Goal: Task Accomplishment & Management: Complete application form

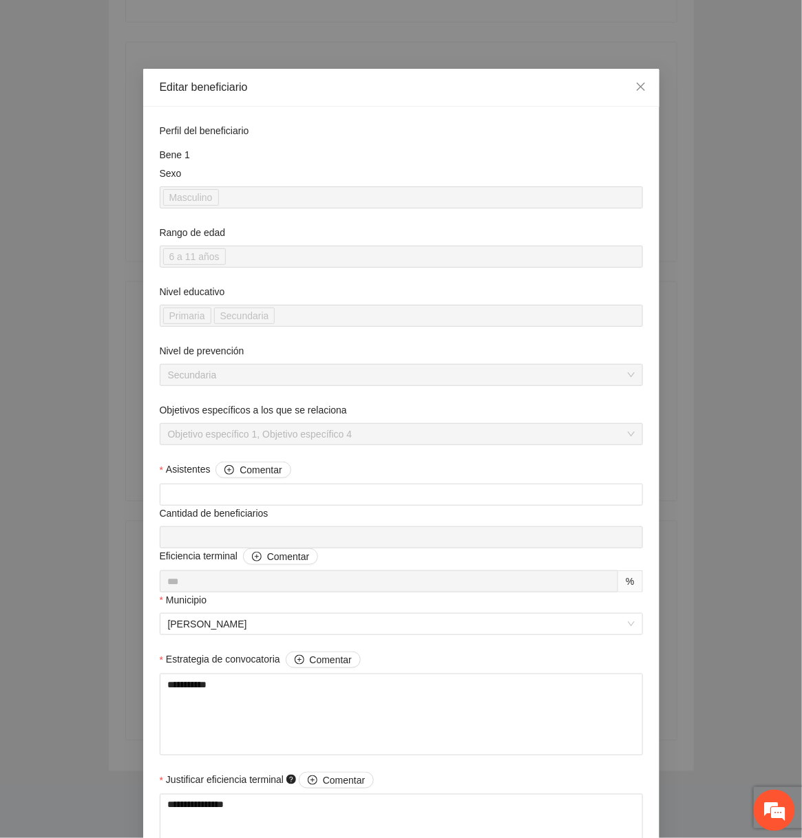
scroll to position [1003, 0]
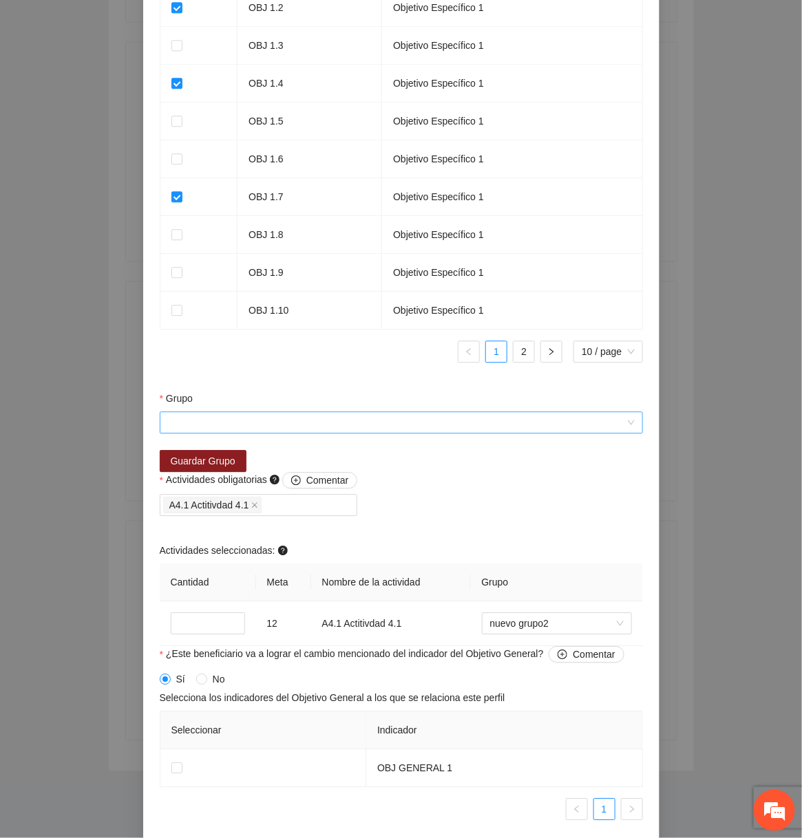
click at [354, 424] on input "Grupo" at bounding box center [396, 422] width 457 height 21
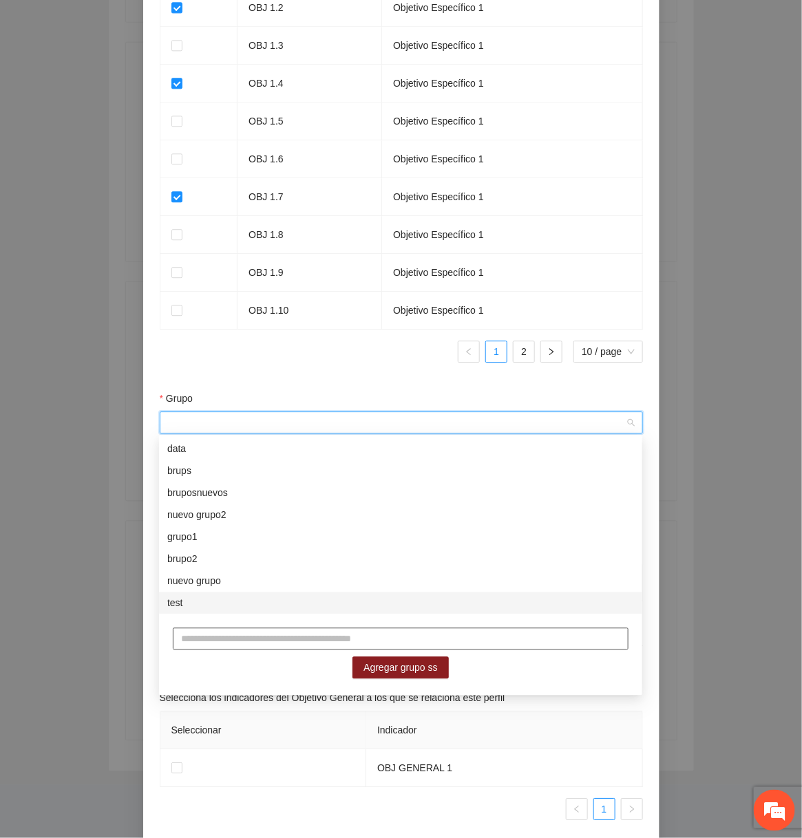
click at [244, 639] on input "text" at bounding box center [401, 639] width 456 height 22
type input "**********"
click at [383, 666] on span "Agregar grupo ss" at bounding box center [400, 668] width 74 height 15
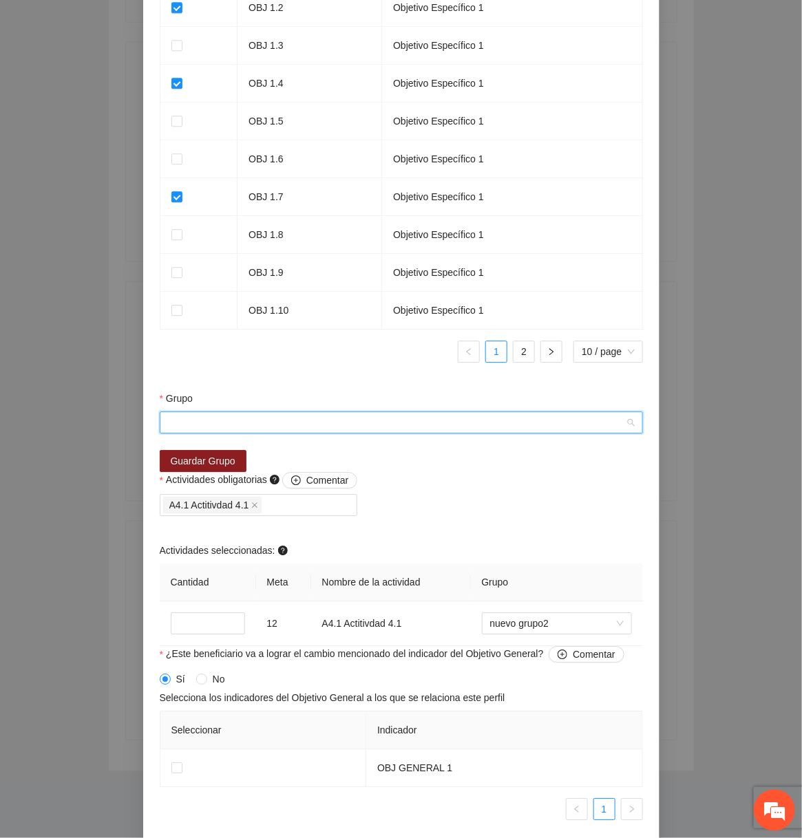
click at [367, 423] on input "Grupo" at bounding box center [396, 422] width 457 height 21
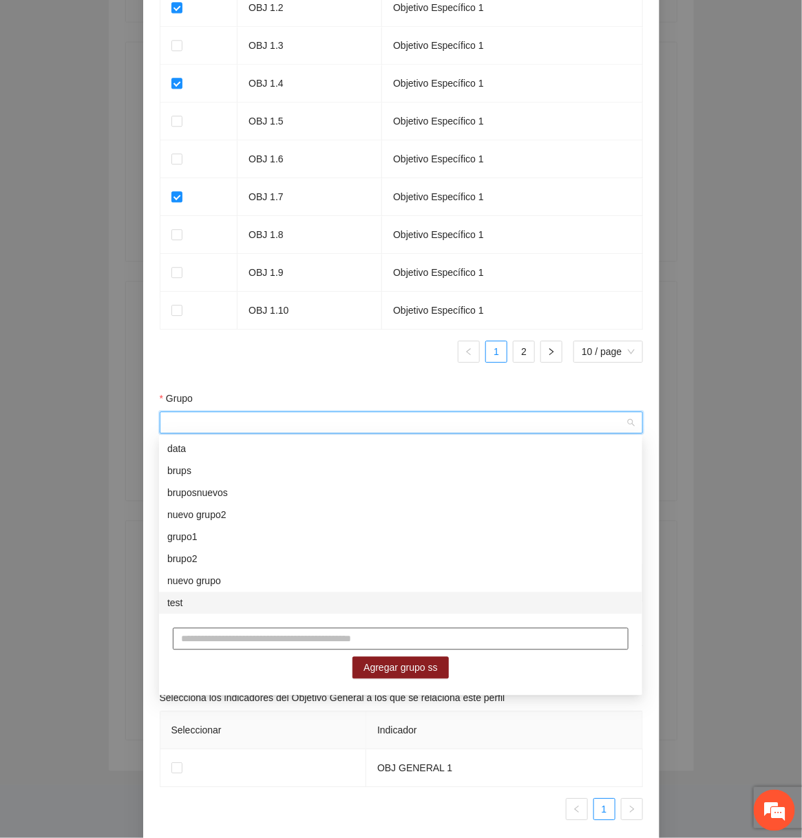
click at [265, 639] on input "text" at bounding box center [401, 639] width 456 height 22
type input "********"
click at [407, 655] on div "******** Agregar grupo ss" at bounding box center [400, 654] width 483 height 78
click at [401, 673] on span "Agregar grupo ss" at bounding box center [400, 668] width 74 height 15
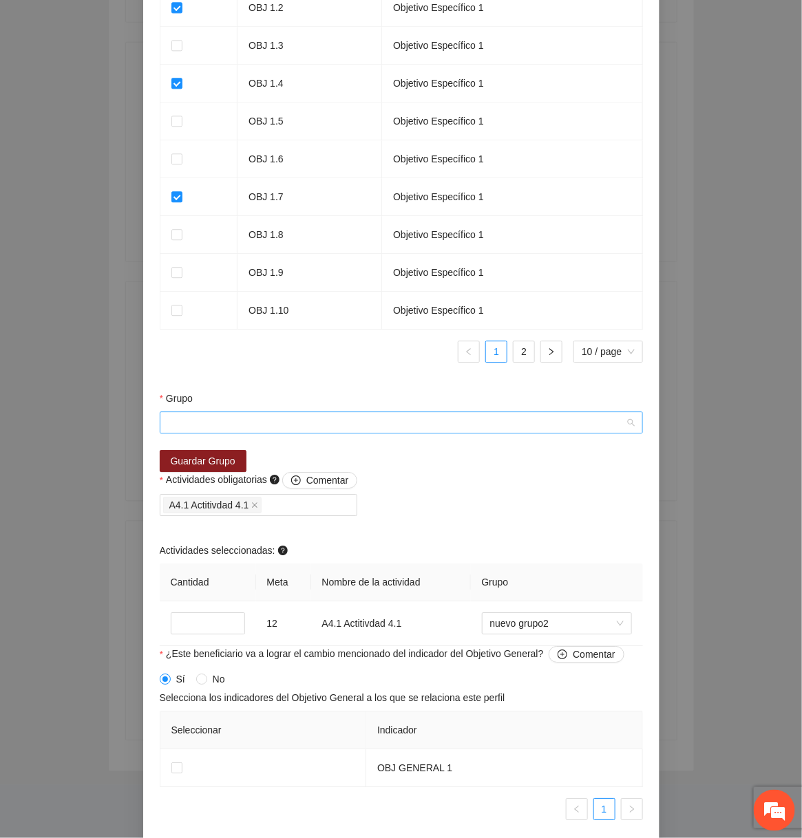
click at [348, 427] on input "Grupo" at bounding box center [396, 422] width 457 height 21
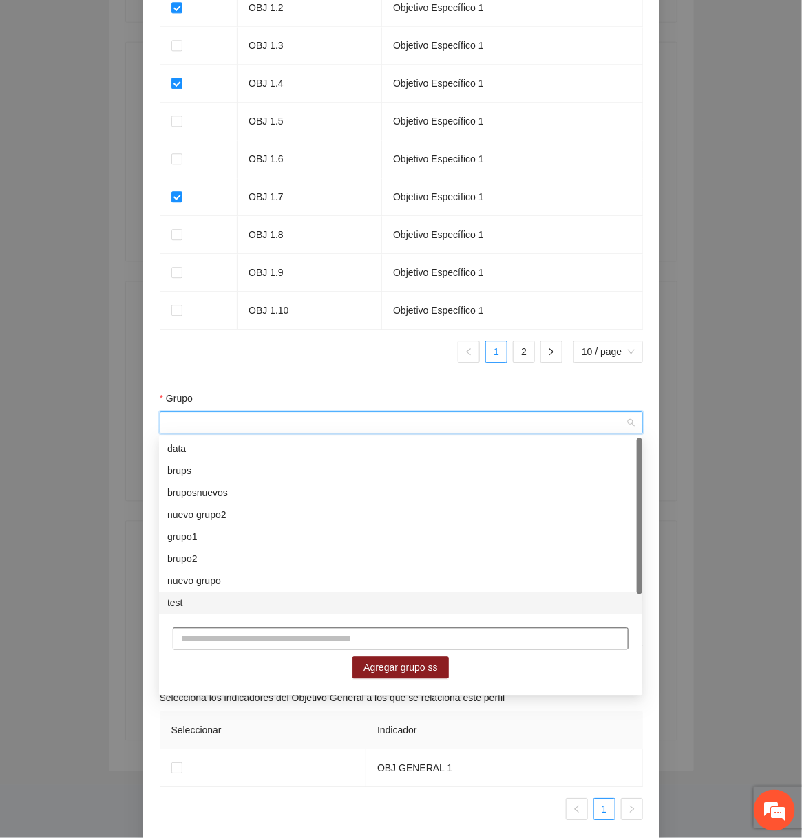
click at [322, 630] on input "text" at bounding box center [401, 639] width 456 height 22
type input "*********"
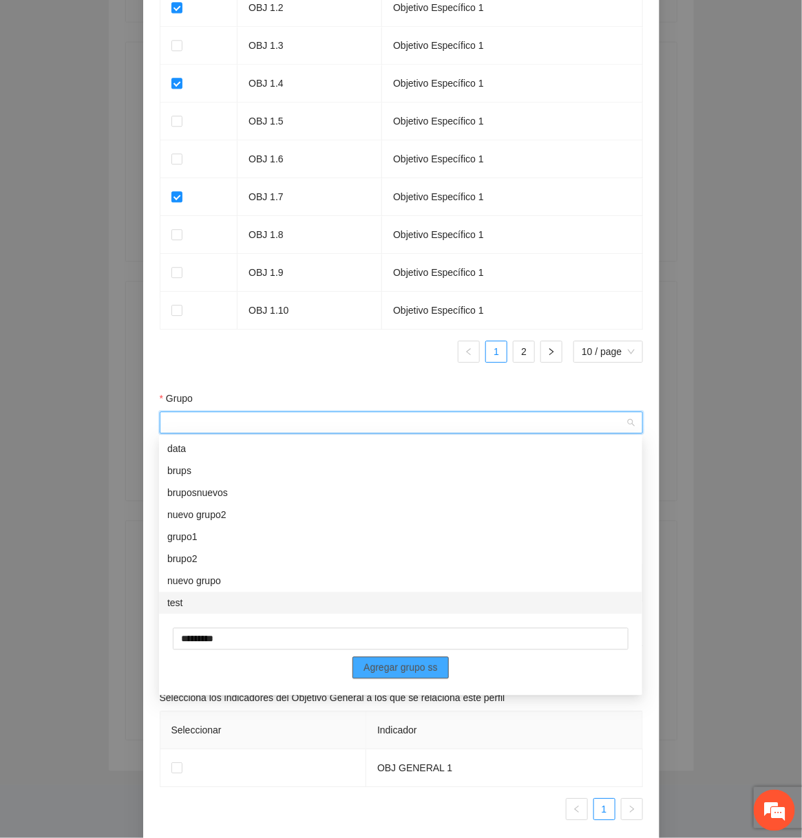
click at [387, 666] on span "Agregar grupo ss" at bounding box center [400, 668] width 74 height 15
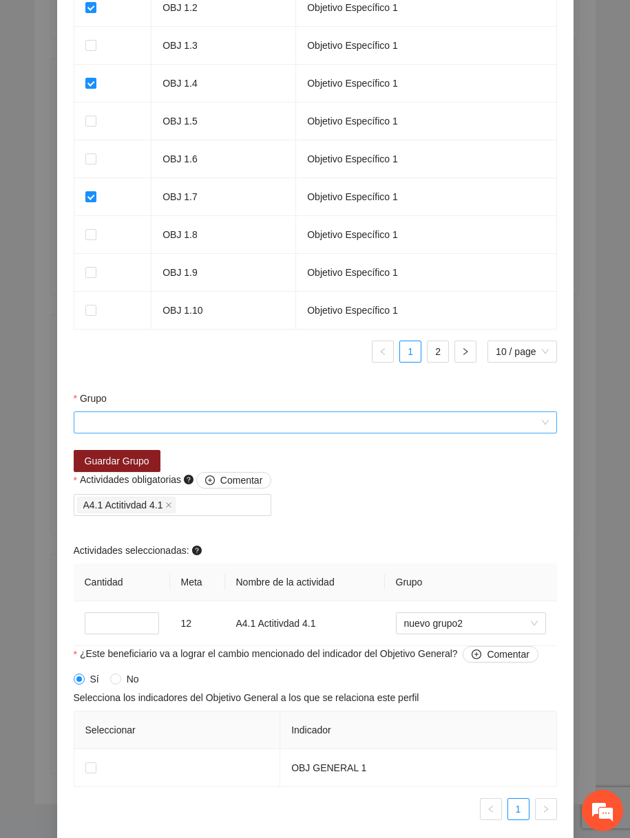
click at [343, 427] on input "Grupo" at bounding box center [310, 422] width 457 height 21
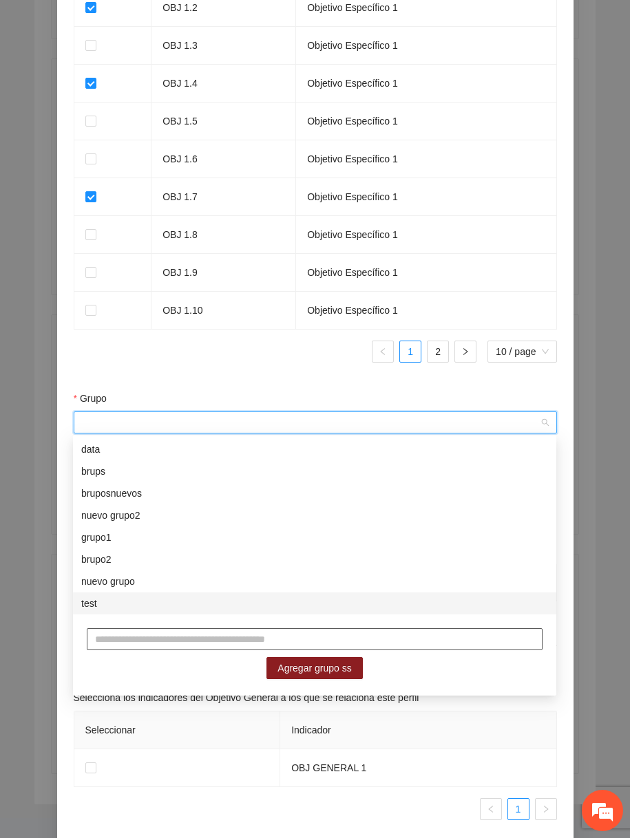
click at [232, 639] on input "text" at bounding box center [315, 639] width 456 height 22
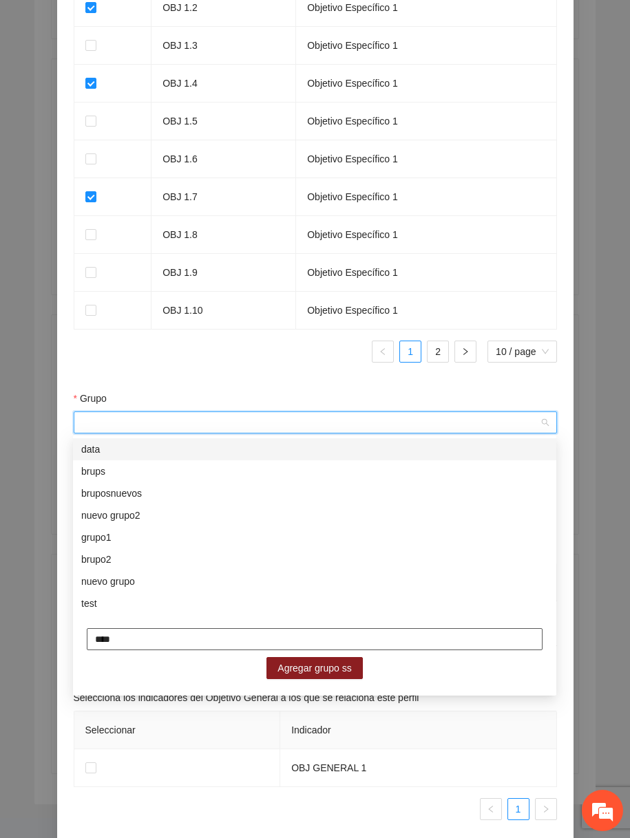
type input "****"
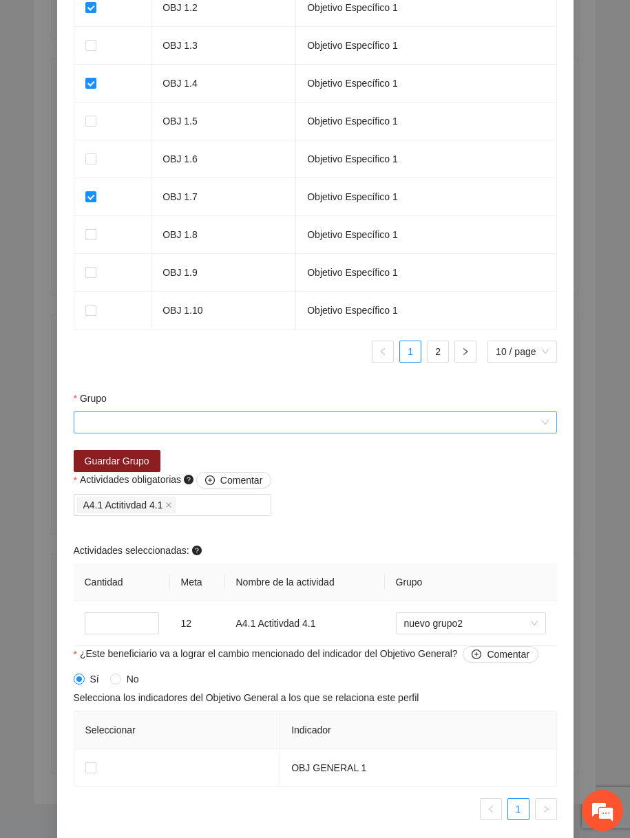
click at [245, 423] on input "Grupo" at bounding box center [310, 422] width 457 height 21
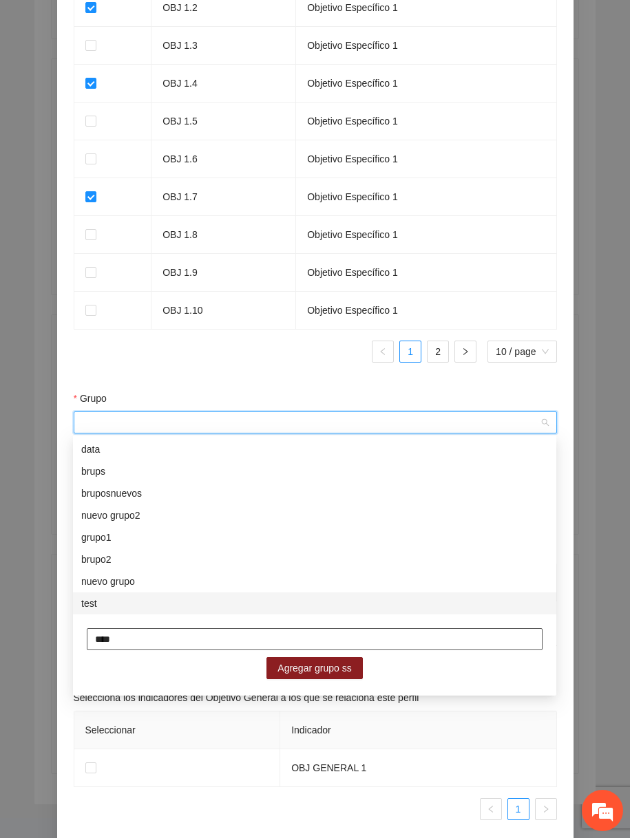
click at [238, 647] on input "****" at bounding box center [315, 639] width 456 height 22
click at [334, 667] on span "Agregar grupo ss" at bounding box center [314, 668] width 74 height 15
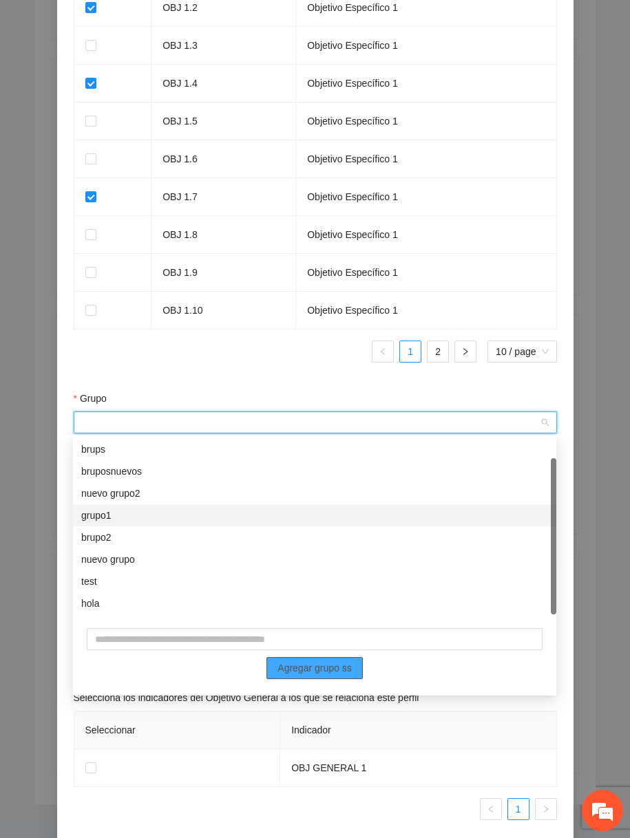
scroll to position [22, 0]
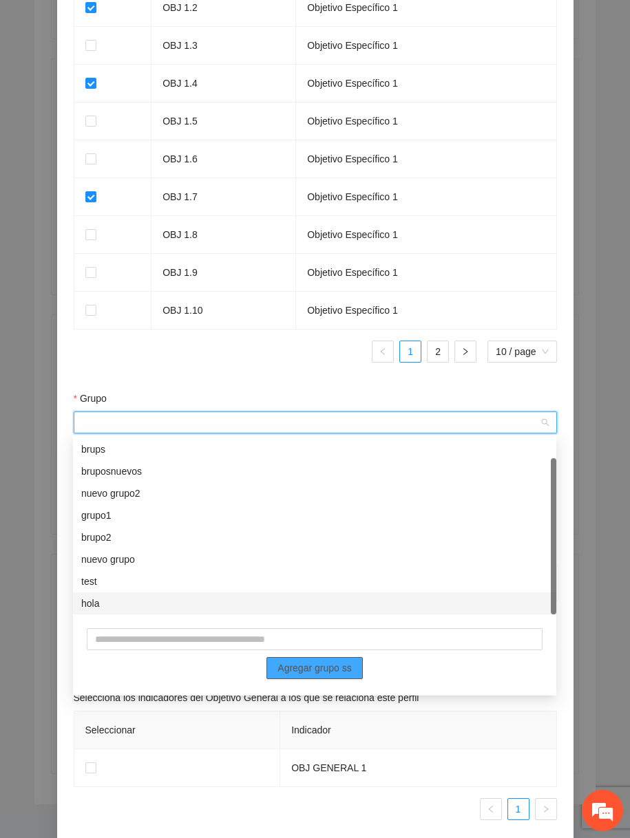
click at [303, 666] on span "Agregar grupo ss" at bounding box center [314, 668] width 74 height 15
click at [292, 717] on th "Indicador" at bounding box center [418, 731] width 276 height 38
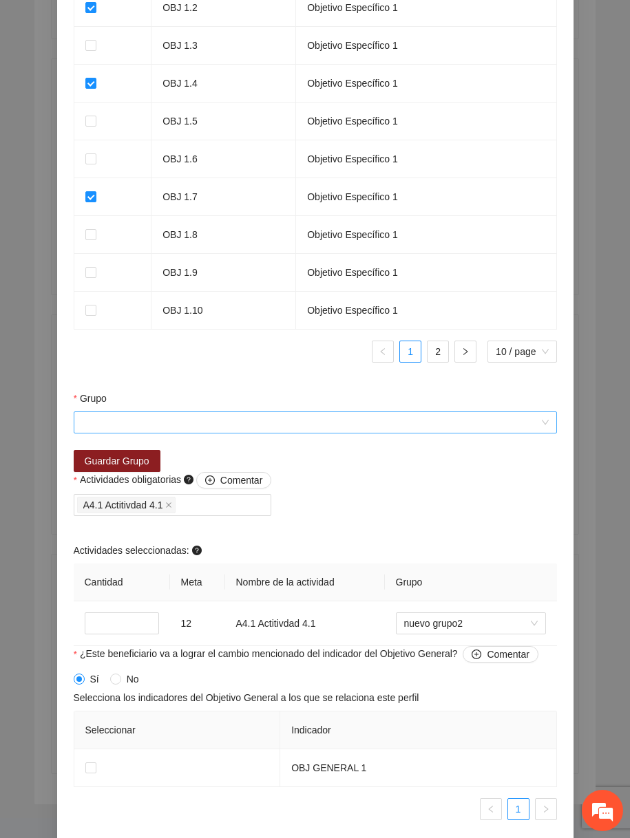
click at [268, 423] on input "Grupo" at bounding box center [310, 422] width 457 height 21
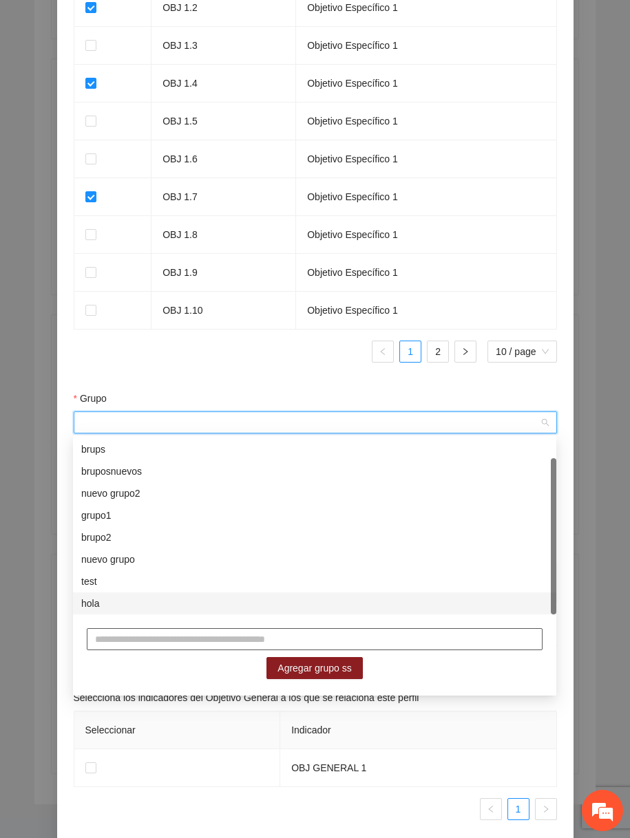
click at [248, 637] on input "text" at bounding box center [315, 639] width 456 height 22
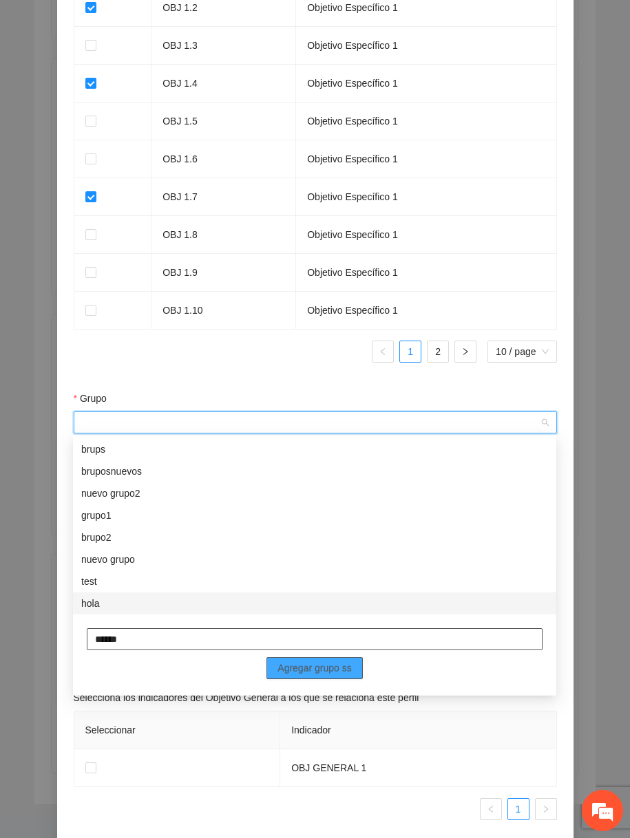
type input "******"
click at [345, 670] on span "Agregar grupo ss" at bounding box center [314, 668] width 74 height 15
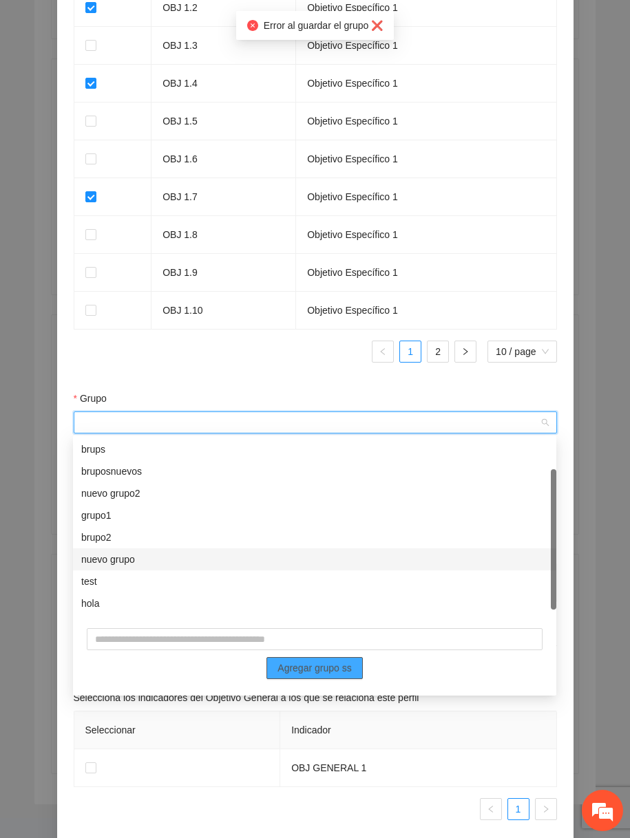
scroll to position [43, 0]
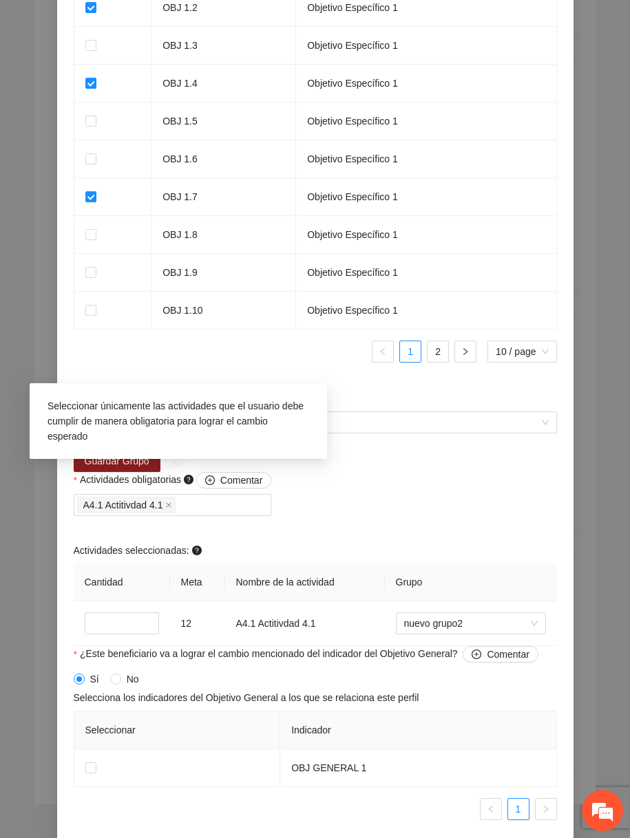
click at [130, 467] on div "Seleccionar únicamente las actividades que el usuario debe cumplir de manera ob…" at bounding box center [178, 426] width 297 height 86
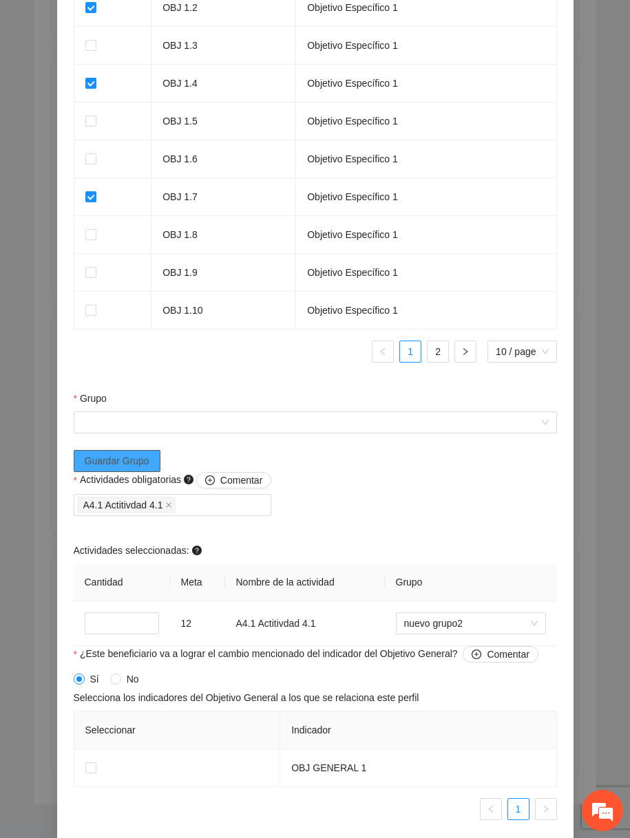
click at [109, 451] on button "Guardar Grupo" at bounding box center [117, 461] width 87 height 22
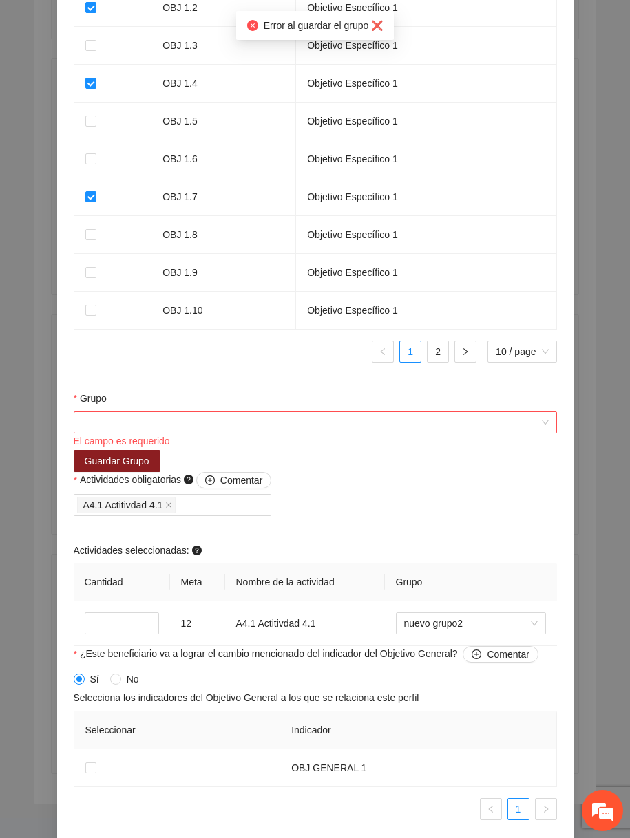
click at [140, 409] on div "Grupo" at bounding box center [315, 401] width 483 height 21
click at [140, 423] on input "Grupo" at bounding box center [310, 422] width 457 height 21
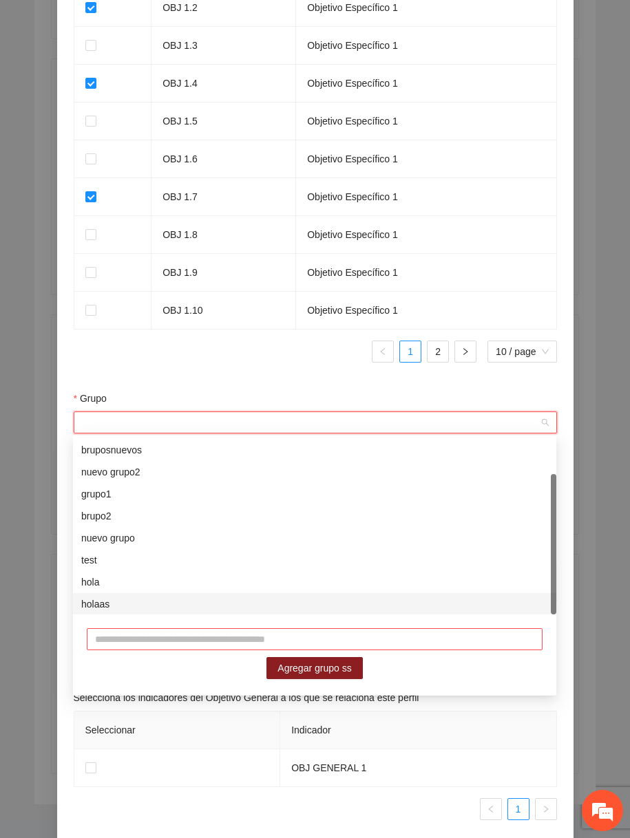
click at [139, 604] on div "holaas" at bounding box center [314, 604] width 467 height 15
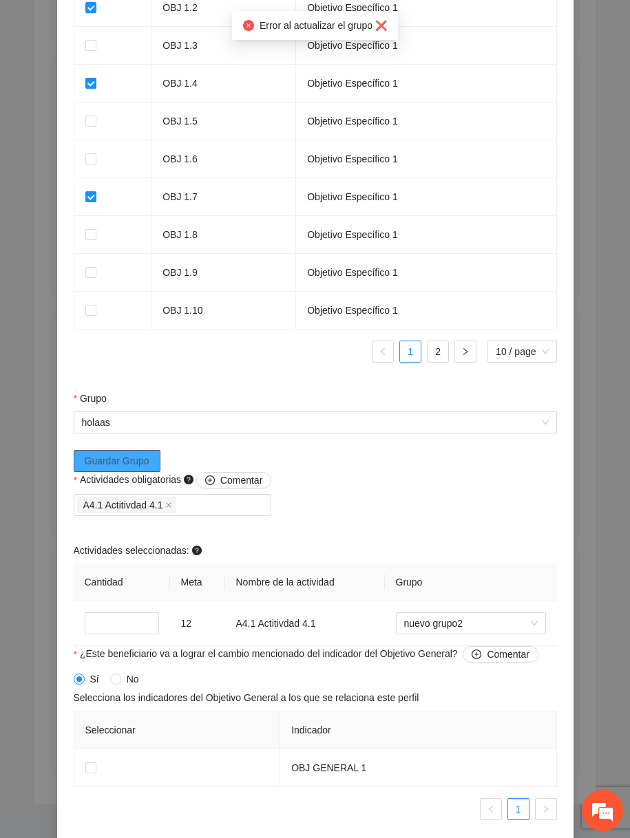
click at [139, 458] on span "Guardar Grupo" at bounding box center [117, 461] width 65 height 15
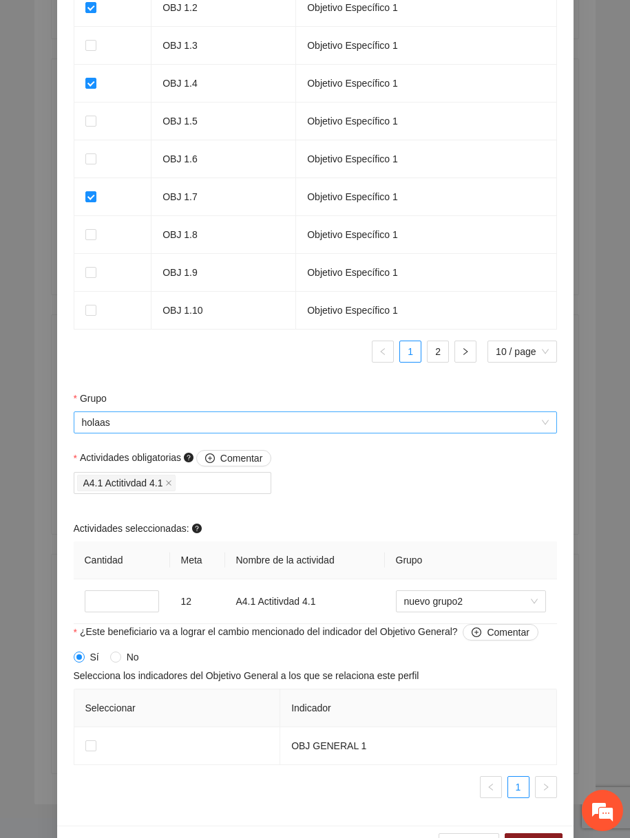
click at [322, 429] on span "holaas" at bounding box center [315, 422] width 467 height 21
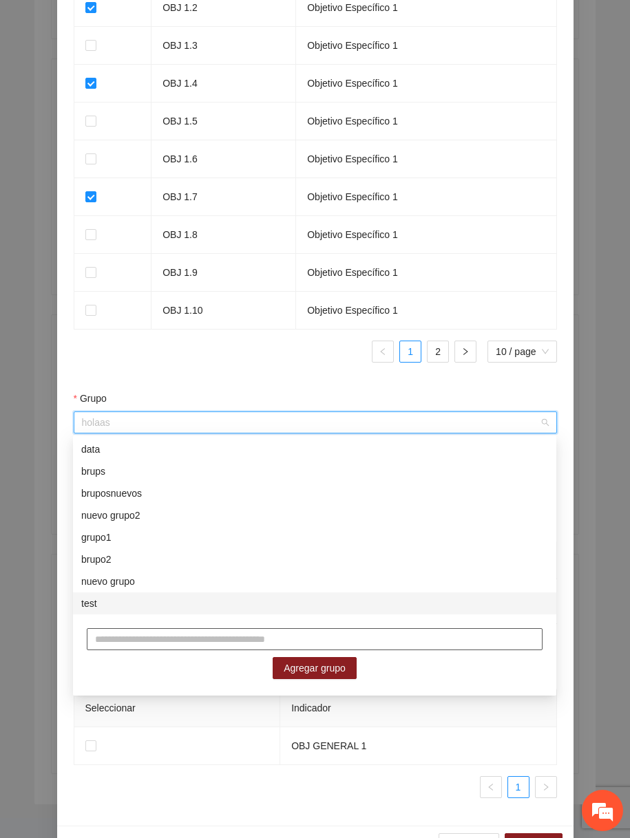
click at [243, 632] on input "text" at bounding box center [315, 639] width 456 height 22
type input "*******"
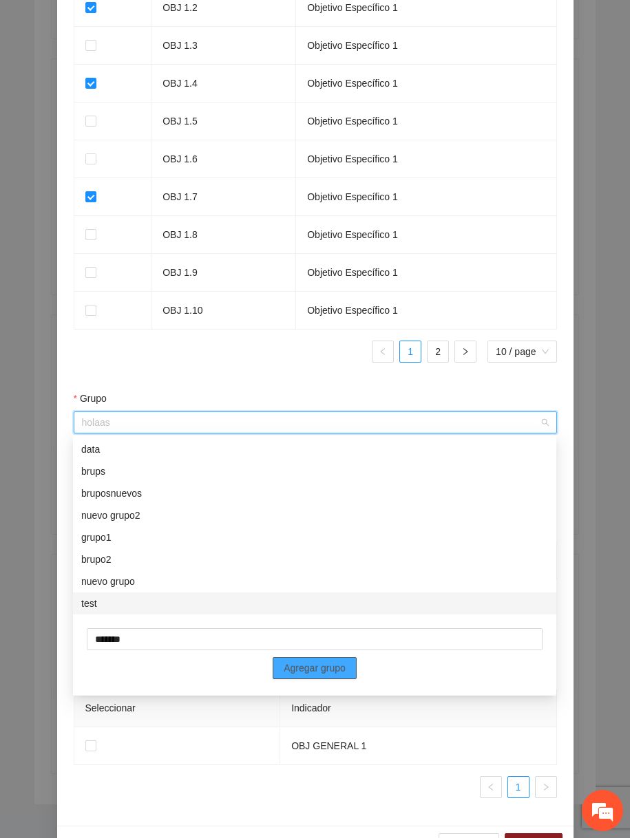
click at [330, 667] on span "Agregar grupo" at bounding box center [315, 668] width 62 height 15
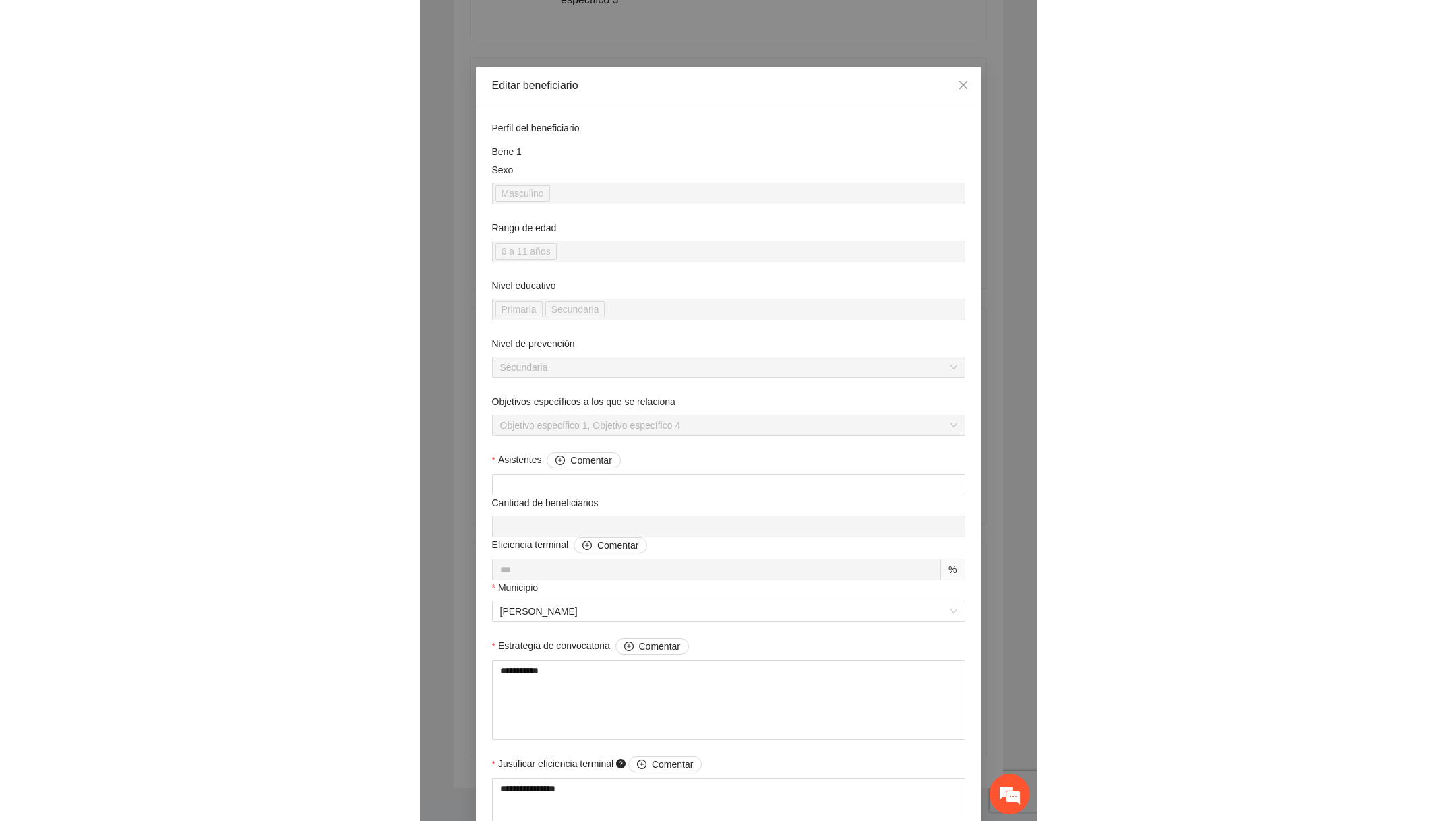
scroll to position [471, 0]
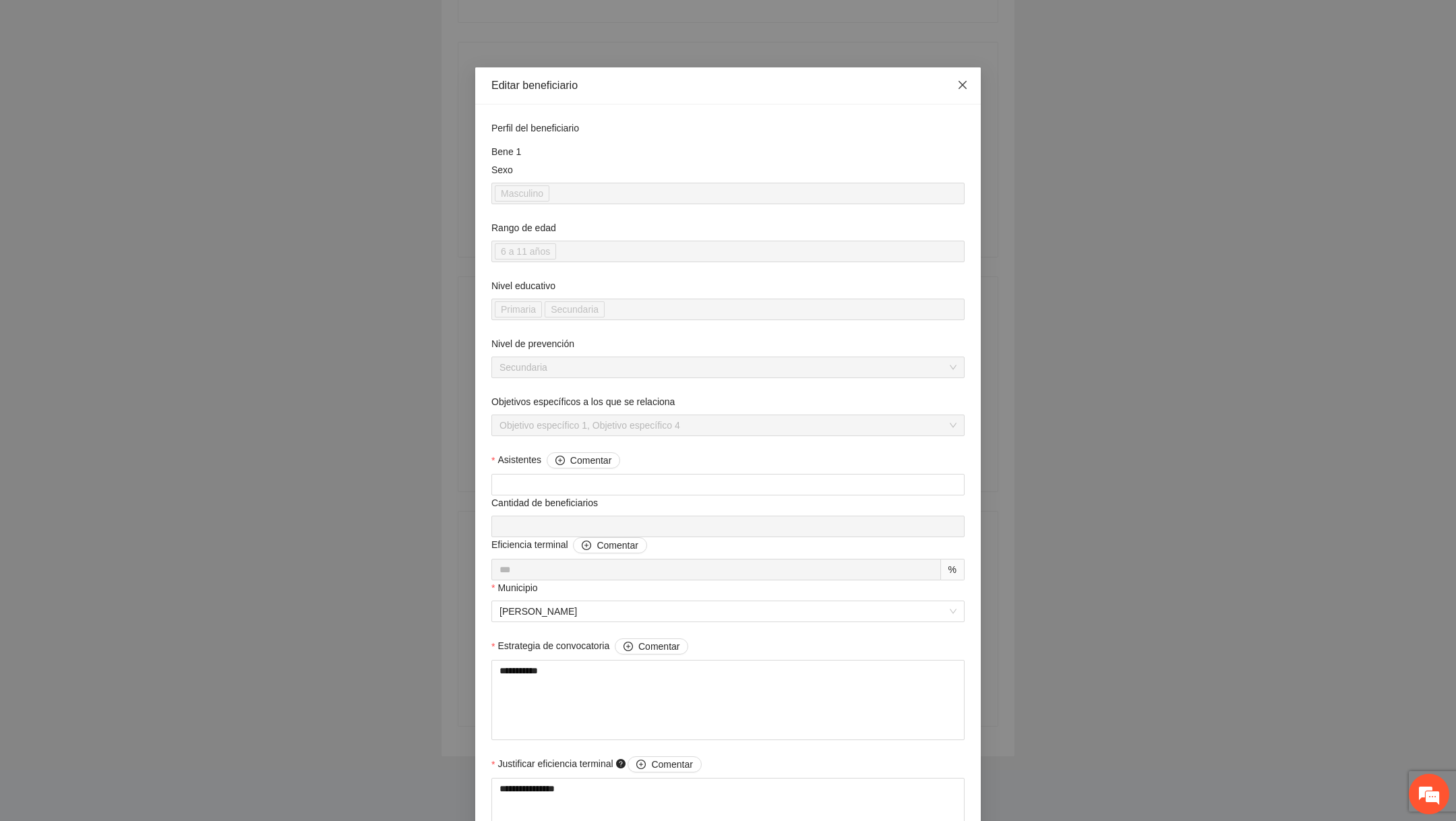
click at [784, 89] on icon "close" at bounding box center [963, 85] width 8 height 8
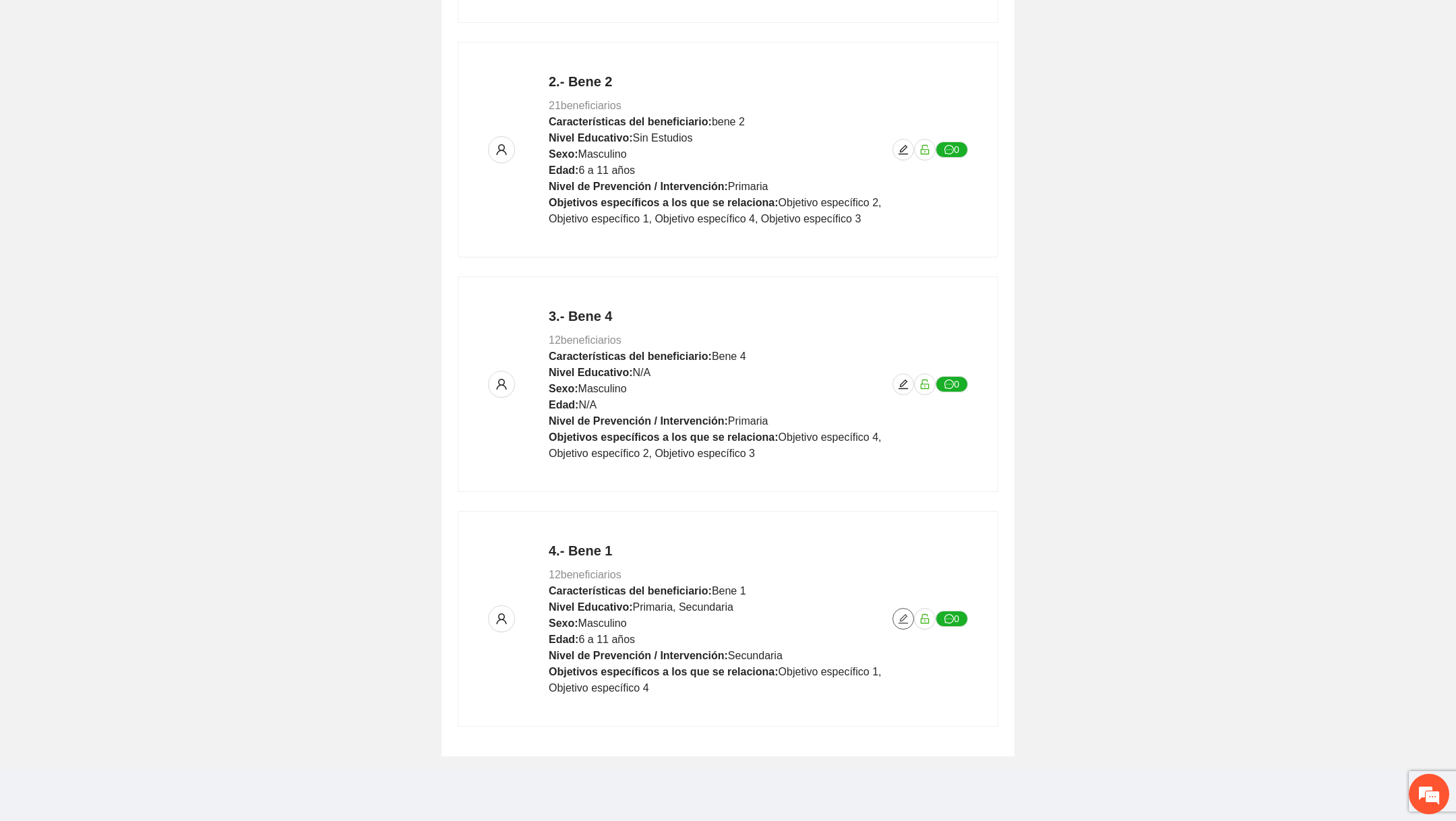
scroll to position [0, 0]
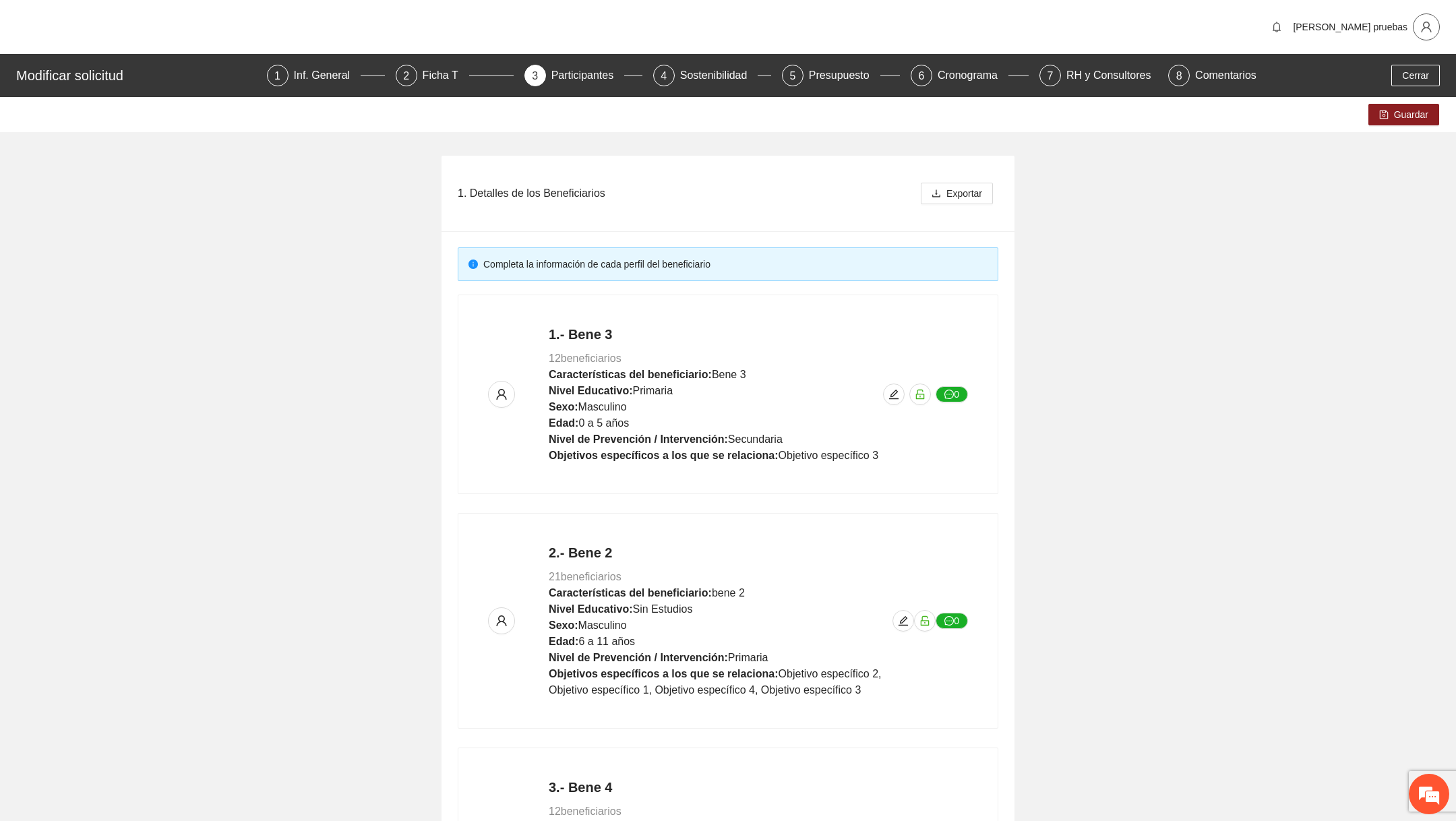
click at [784, 17] on button "button" at bounding box center [1427, 27] width 27 height 27
click at [784, 85] on li "Cerrar sesión" at bounding box center [1386, 76] width 101 height 22
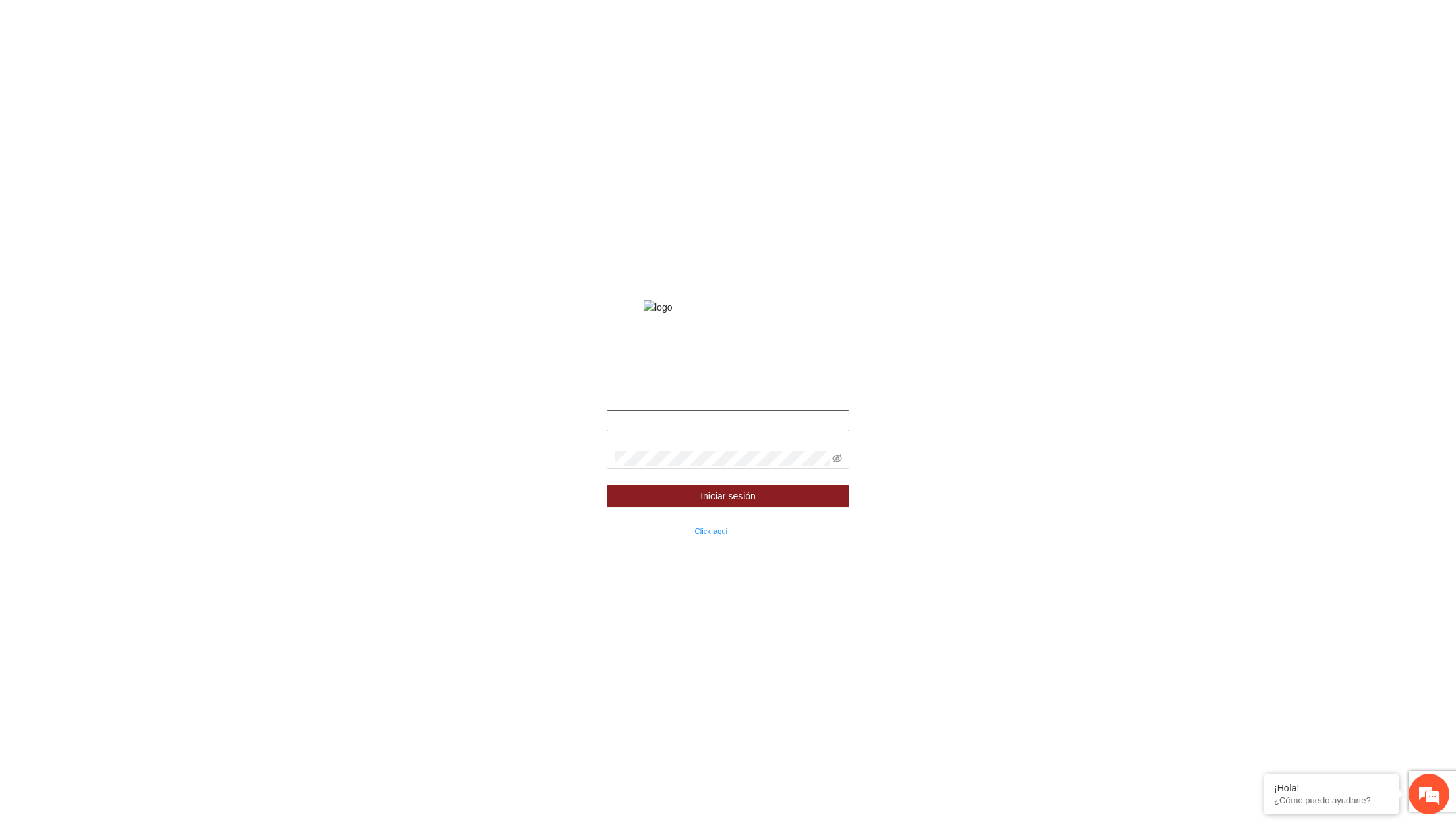
click at [662, 431] on input "text" at bounding box center [728, 420] width 243 height 22
type input "**********"
click at [841, 469] on span at bounding box center [728, 459] width 243 height 22
click at [835, 462] on icon "eye-invisible" at bounding box center [837, 459] width 10 height 8
click at [787, 507] on button "Iniciar sesión" at bounding box center [728, 497] width 243 height 22
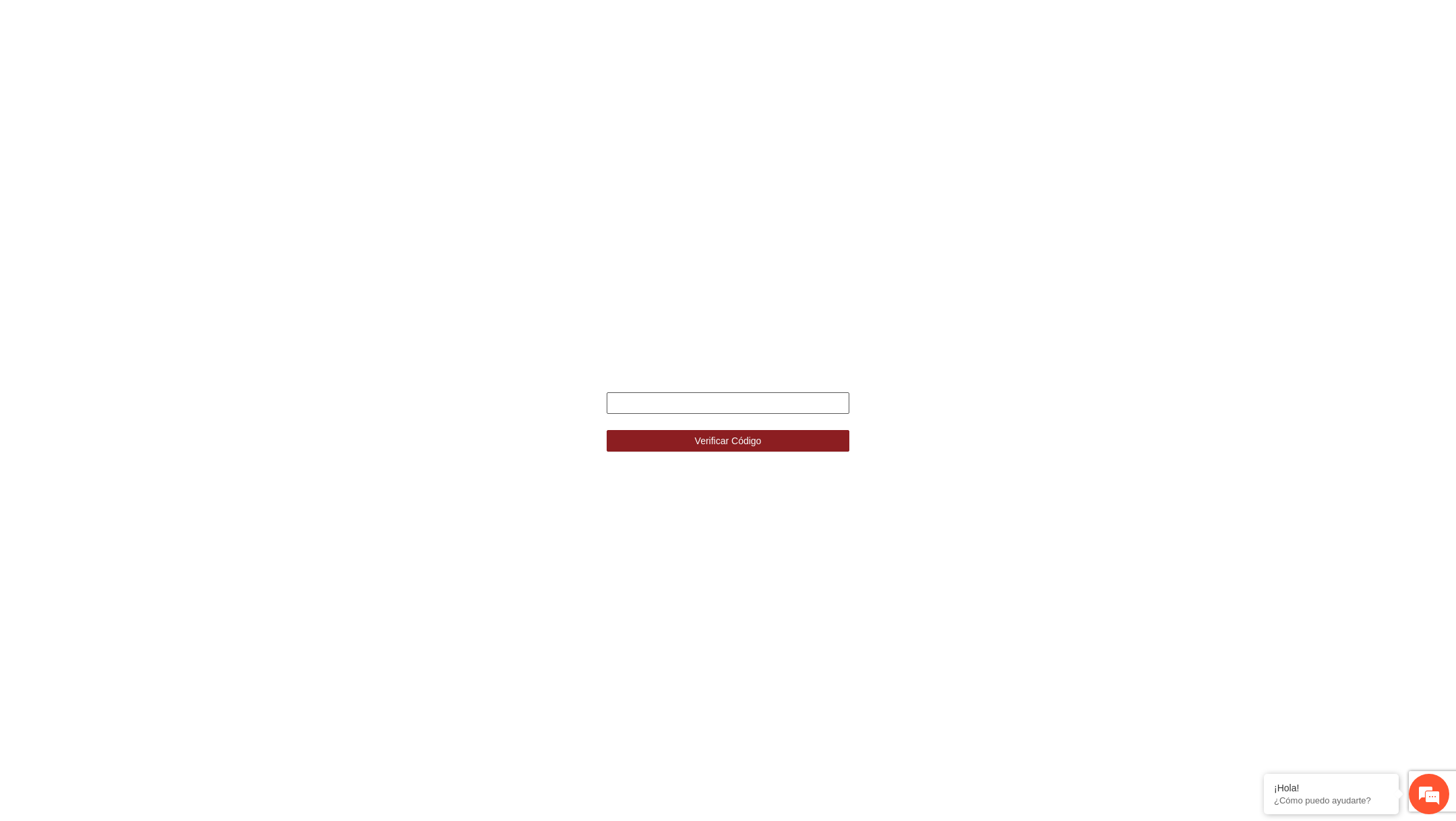
click at [777, 397] on input "text" at bounding box center [728, 404] width 243 height 22
click at [721, 410] on input "text" at bounding box center [728, 404] width 243 height 22
type input "******"
click at [606, 430] on button "Verificar Código" at bounding box center [728, 441] width 243 height 22
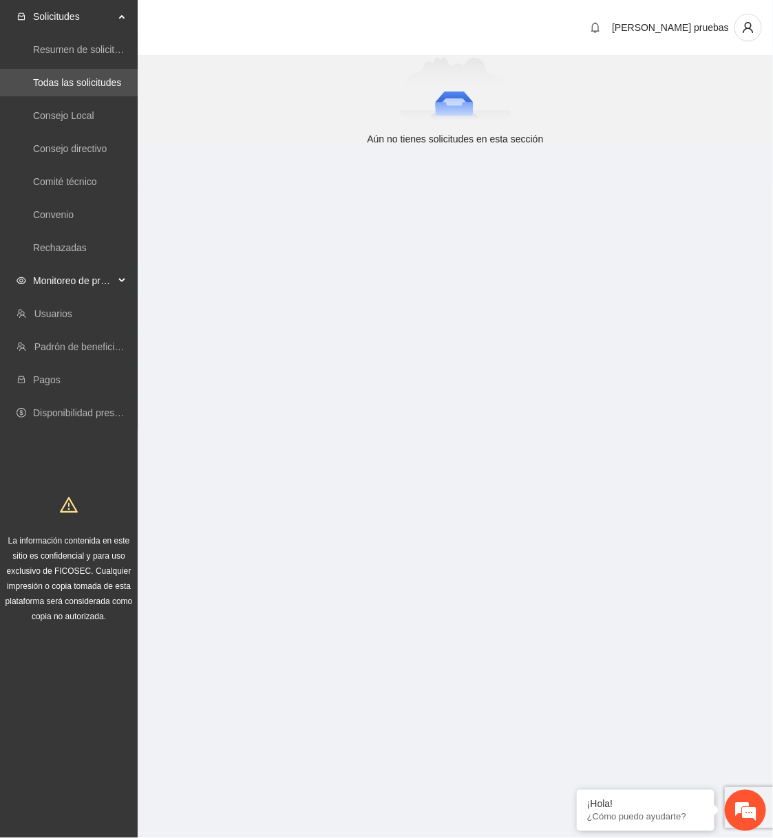
click at [84, 286] on span "Monitoreo de proyectos" at bounding box center [73, 281] width 81 height 28
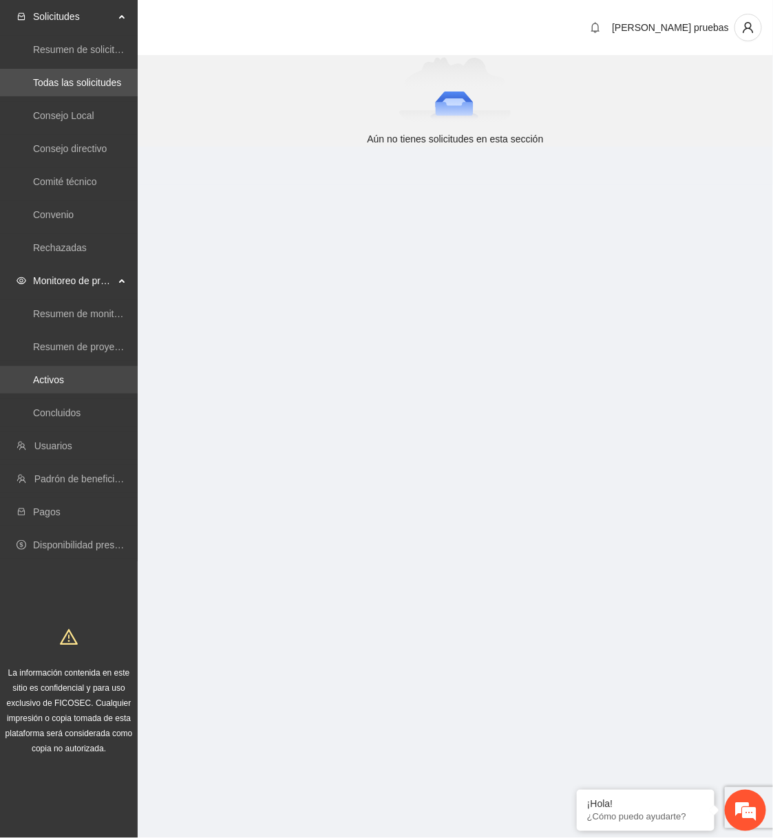
click at [64, 381] on link "Activos" at bounding box center [48, 379] width 31 height 11
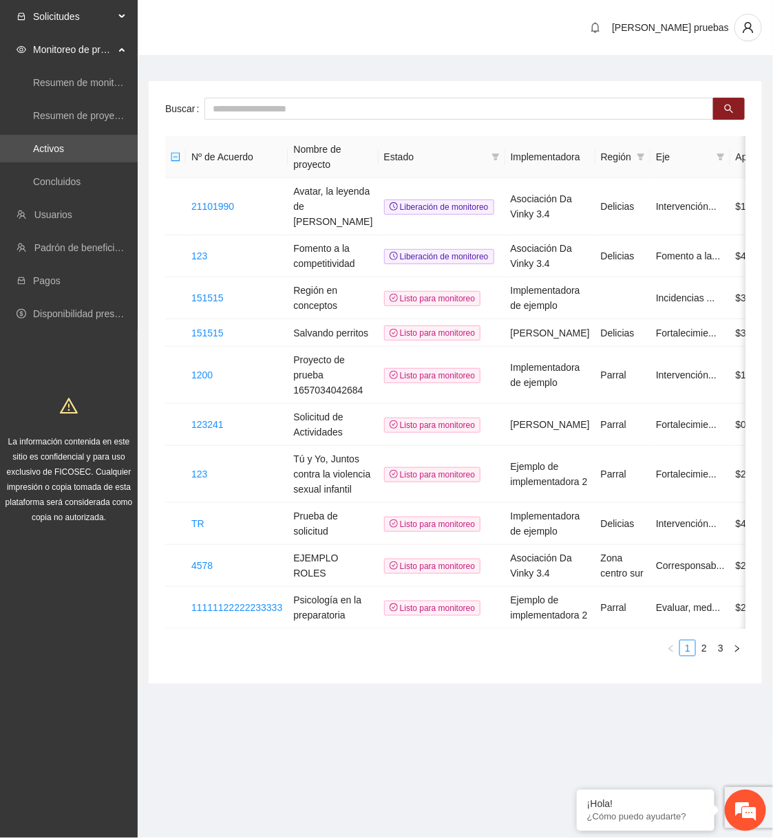
click at [96, 17] on span "Solicitudes" at bounding box center [73, 17] width 81 height 28
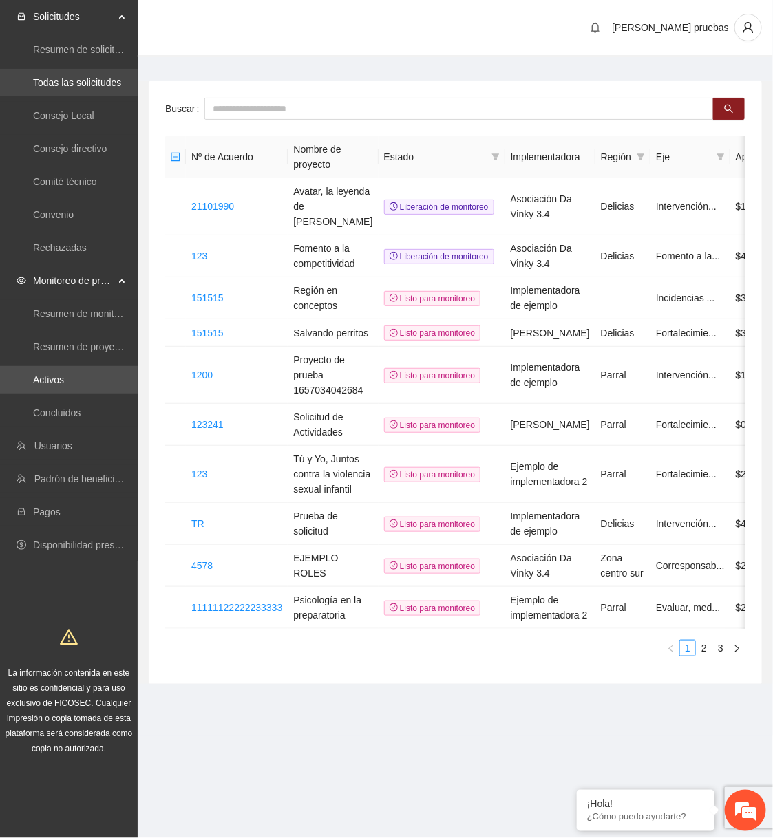
click at [92, 84] on link "Todas las solicitudes" at bounding box center [77, 82] width 88 height 11
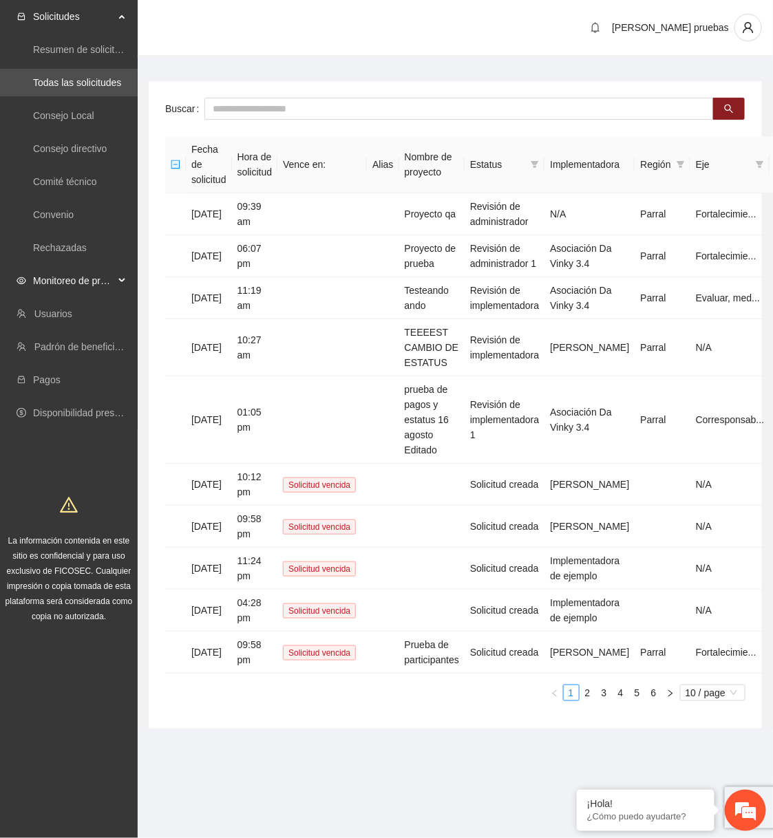
click at [109, 279] on span "Monitoreo de proyectos" at bounding box center [73, 281] width 81 height 28
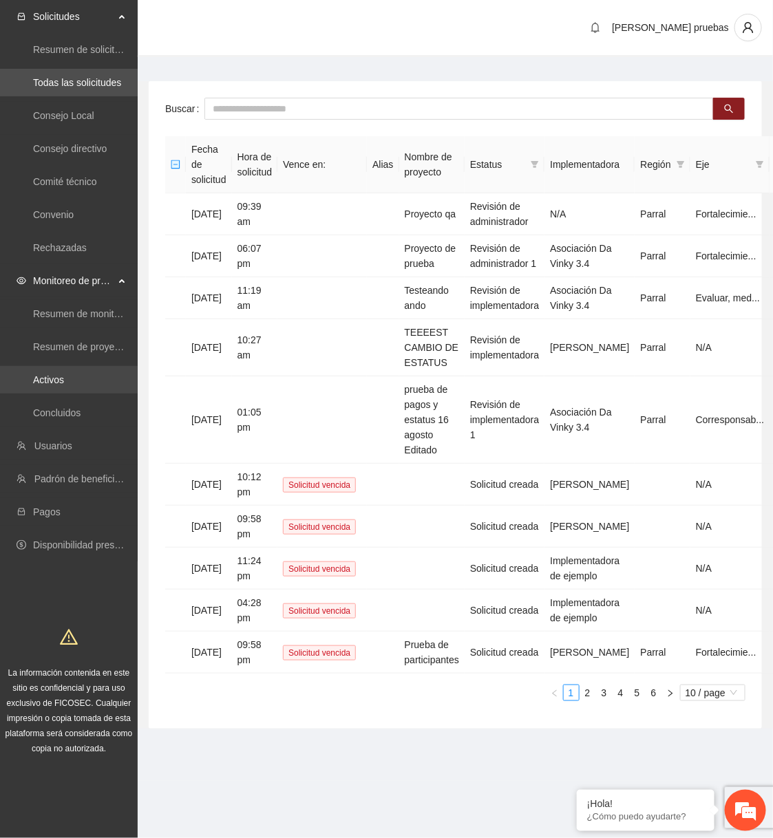
click at [64, 385] on link "Activos" at bounding box center [48, 379] width 31 height 11
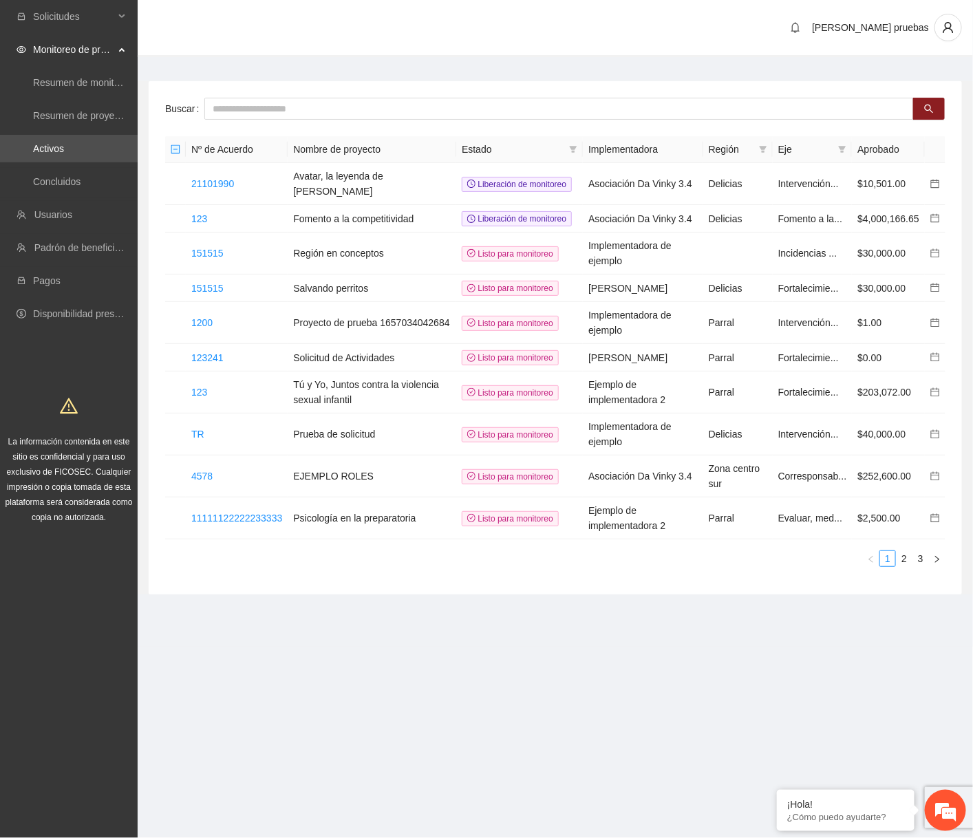
click at [973, 381] on div "Buscar Nº de Acuerdo Nombre de proyecto Estado Implementadora Región Eje Aproba…" at bounding box center [556, 337] width 836 height 513
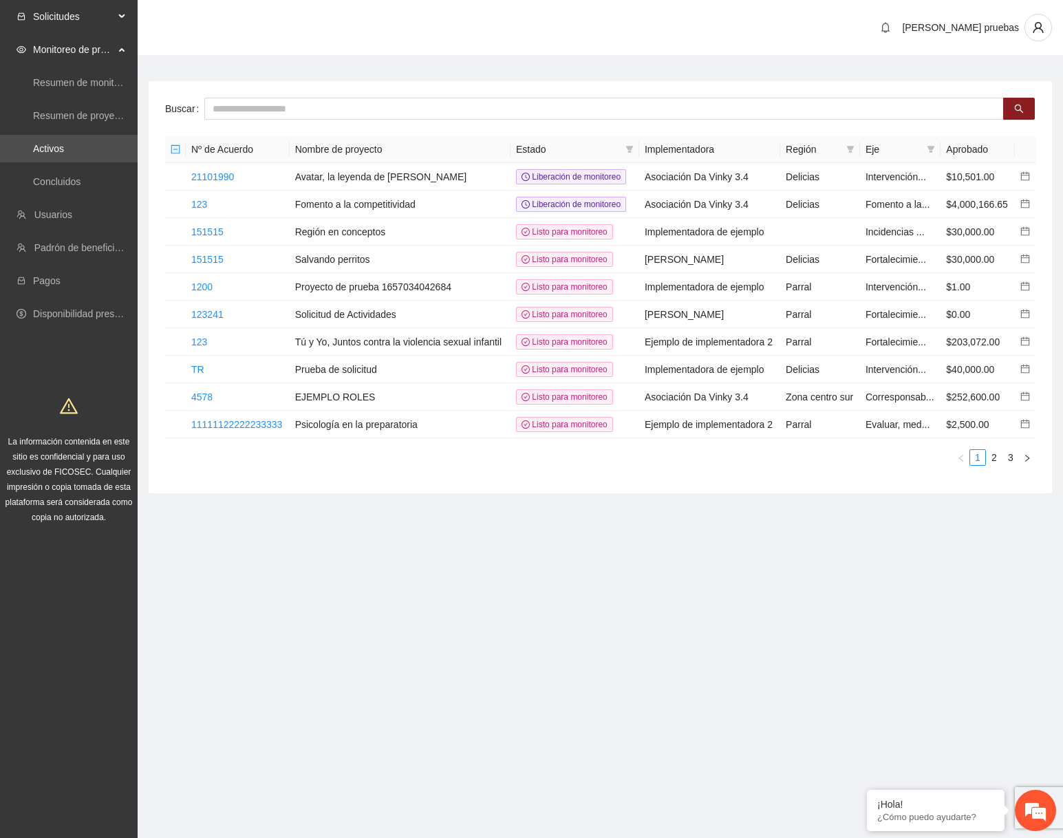
click at [122, 20] on div "Solicitudes" at bounding box center [69, 17] width 138 height 28
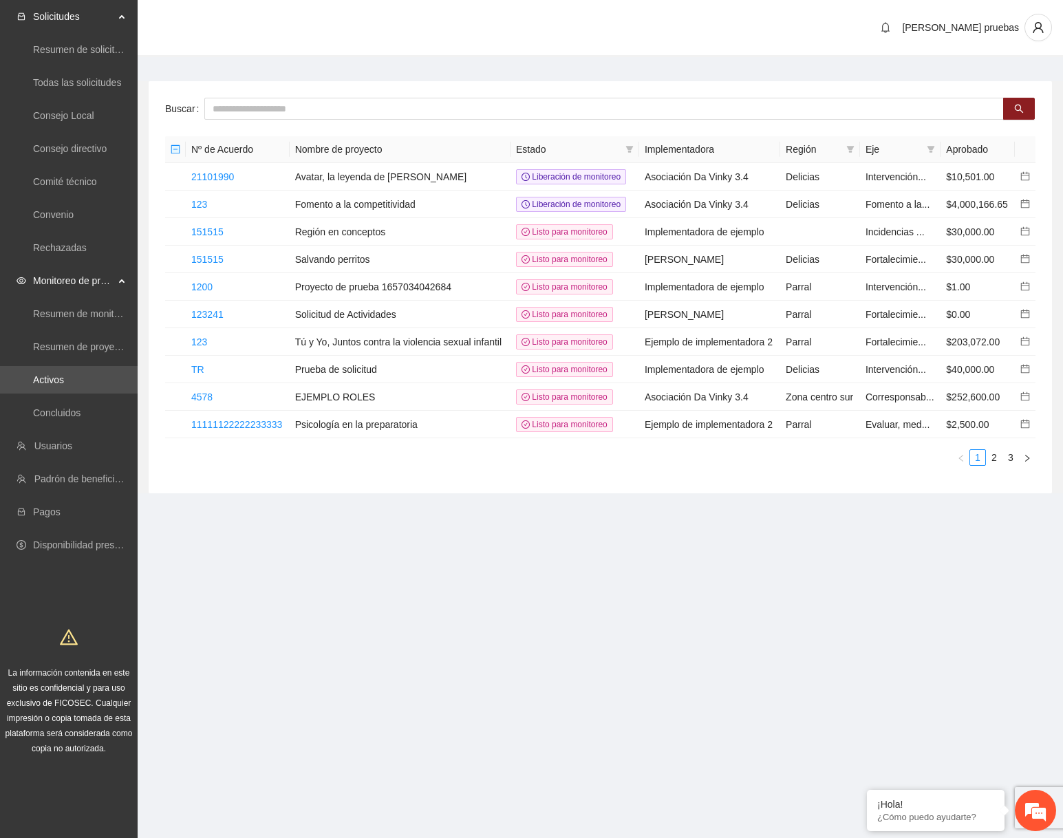
click at [65, 67] on ul "Resumen de solicitudes por aprobar Todas las solicitudes Consejo Local Consejo …" at bounding box center [69, 148] width 138 height 231
click at [65, 77] on link "Todas las solicitudes" at bounding box center [77, 82] width 88 height 11
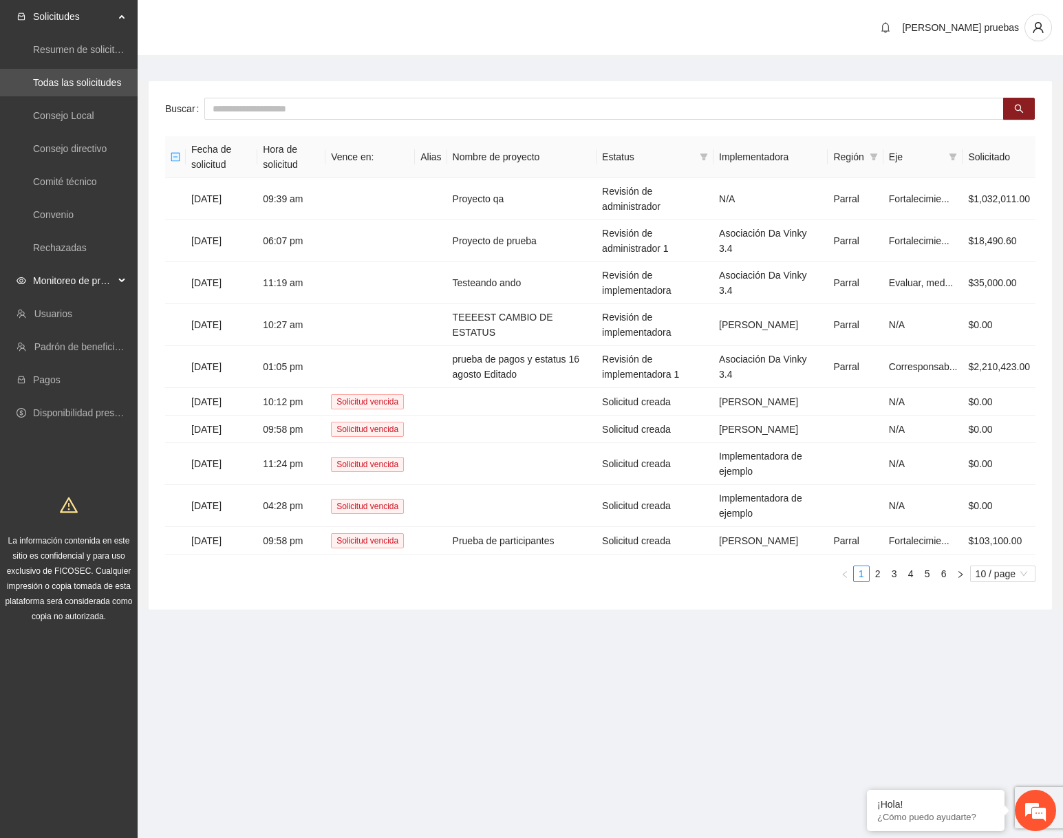
click at [60, 284] on span "Monitoreo de proyectos" at bounding box center [73, 281] width 81 height 28
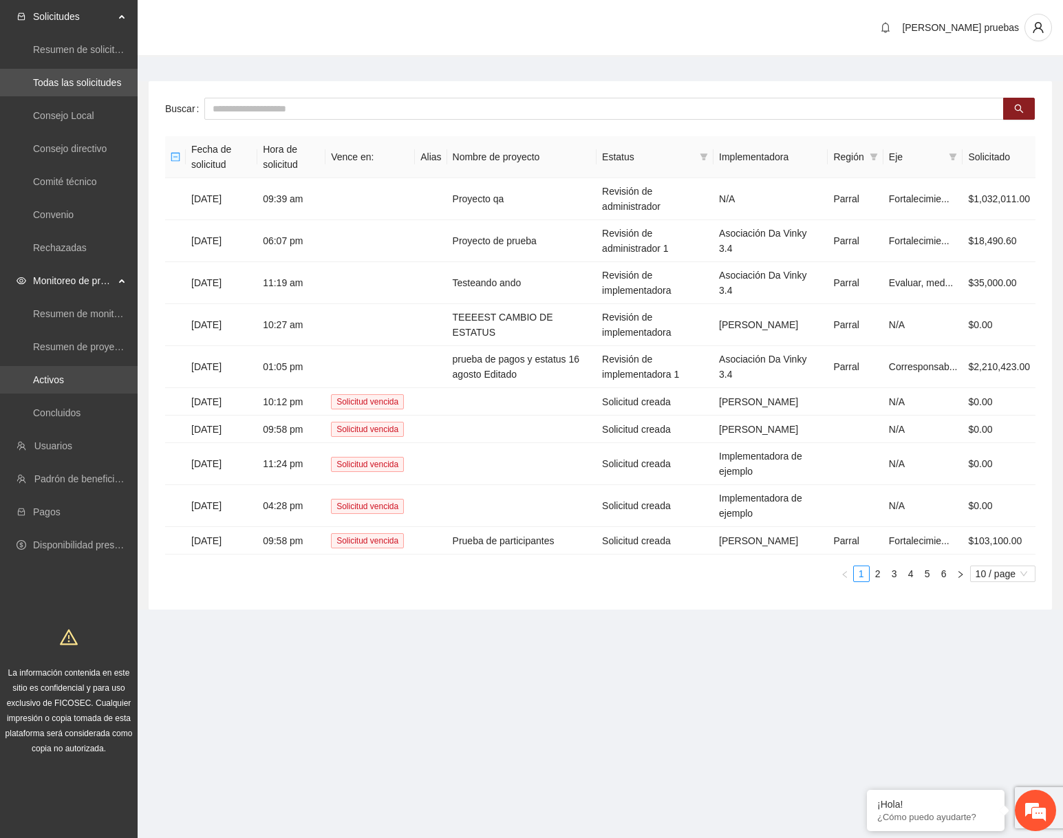
click at [64, 374] on link "Activos" at bounding box center [48, 379] width 31 height 11
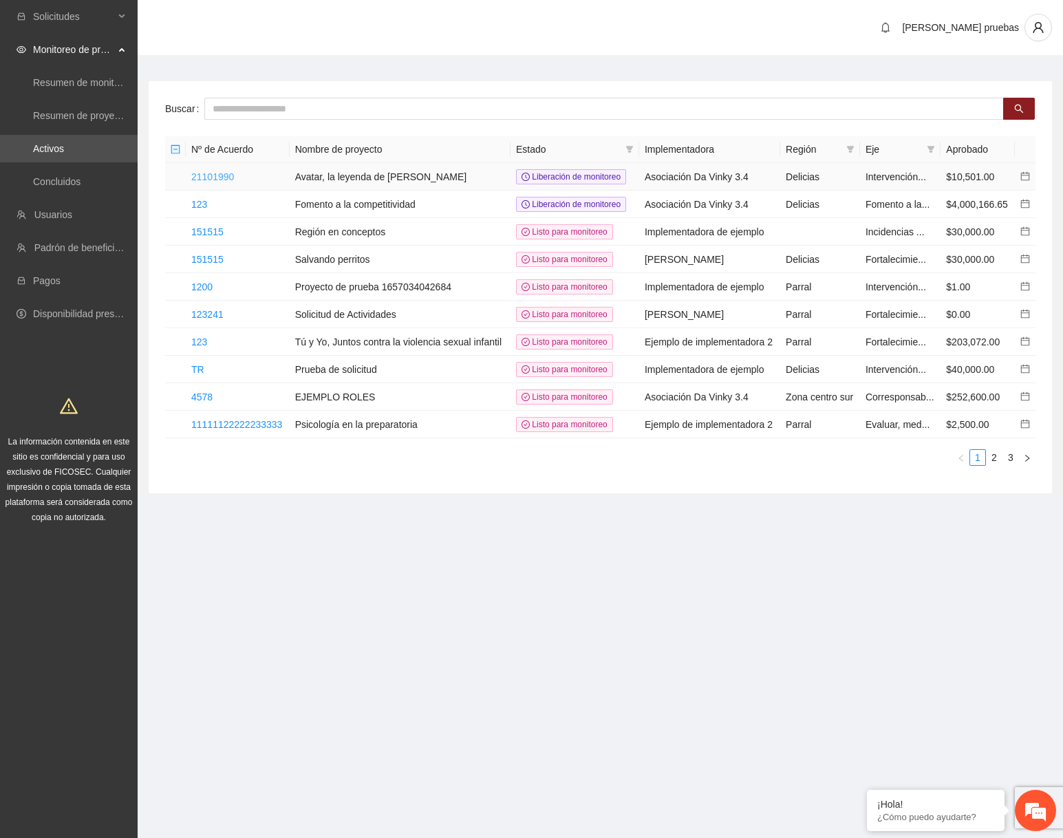
click at [233, 174] on link "21101990" at bounding box center [212, 176] width 43 height 11
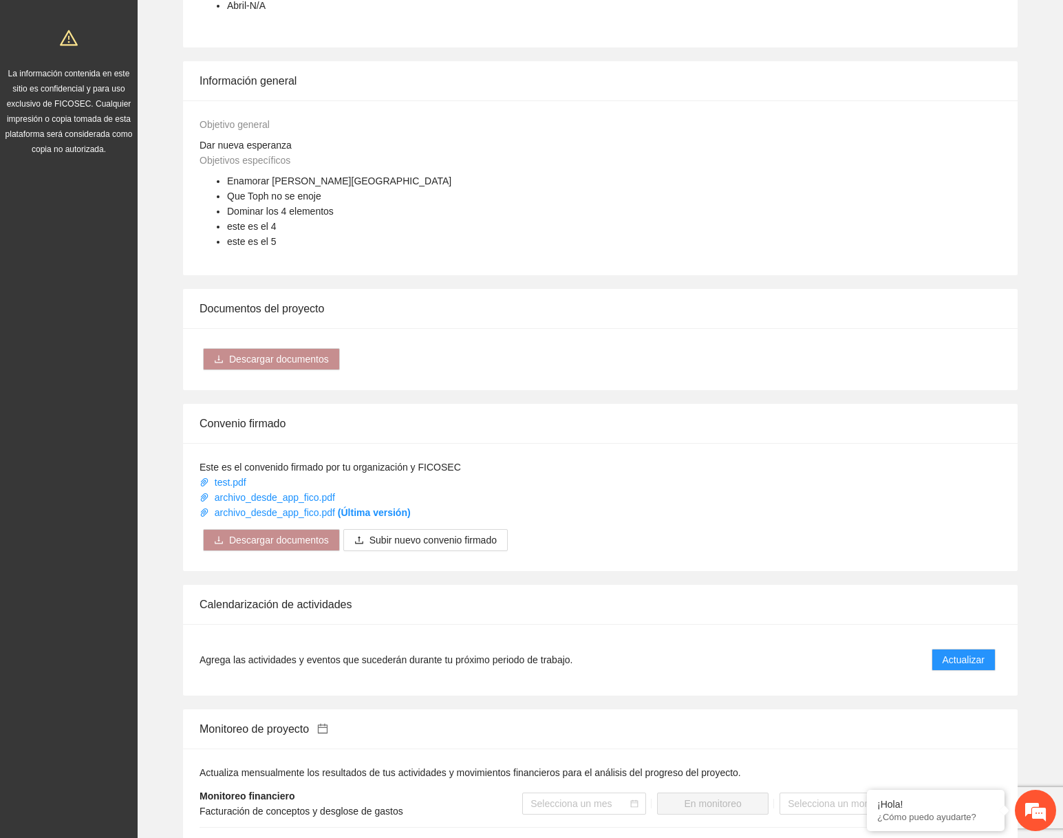
scroll to position [820, 0]
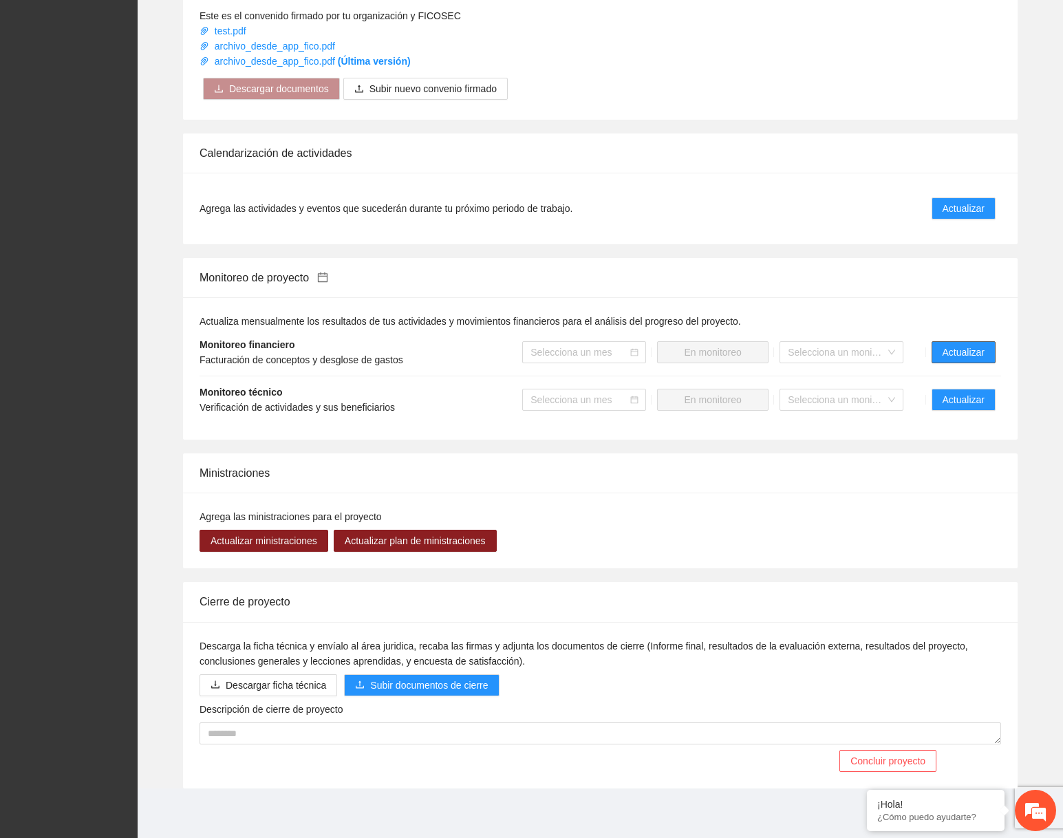
click at [966, 357] on span "Actualizar" at bounding box center [964, 352] width 42 height 15
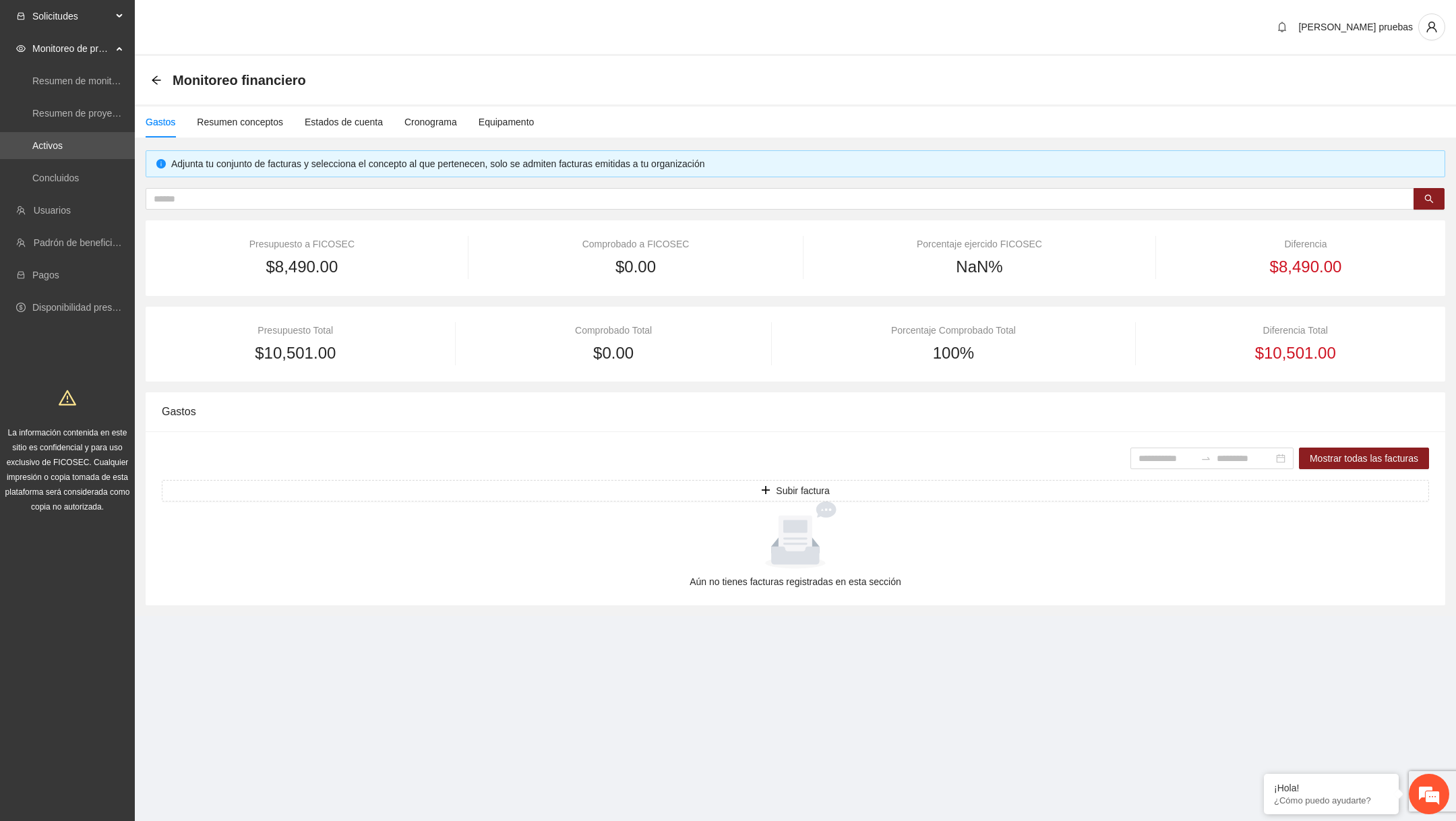
click at [103, 19] on span "Solicitudes" at bounding box center [71, 17] width 79 height 27
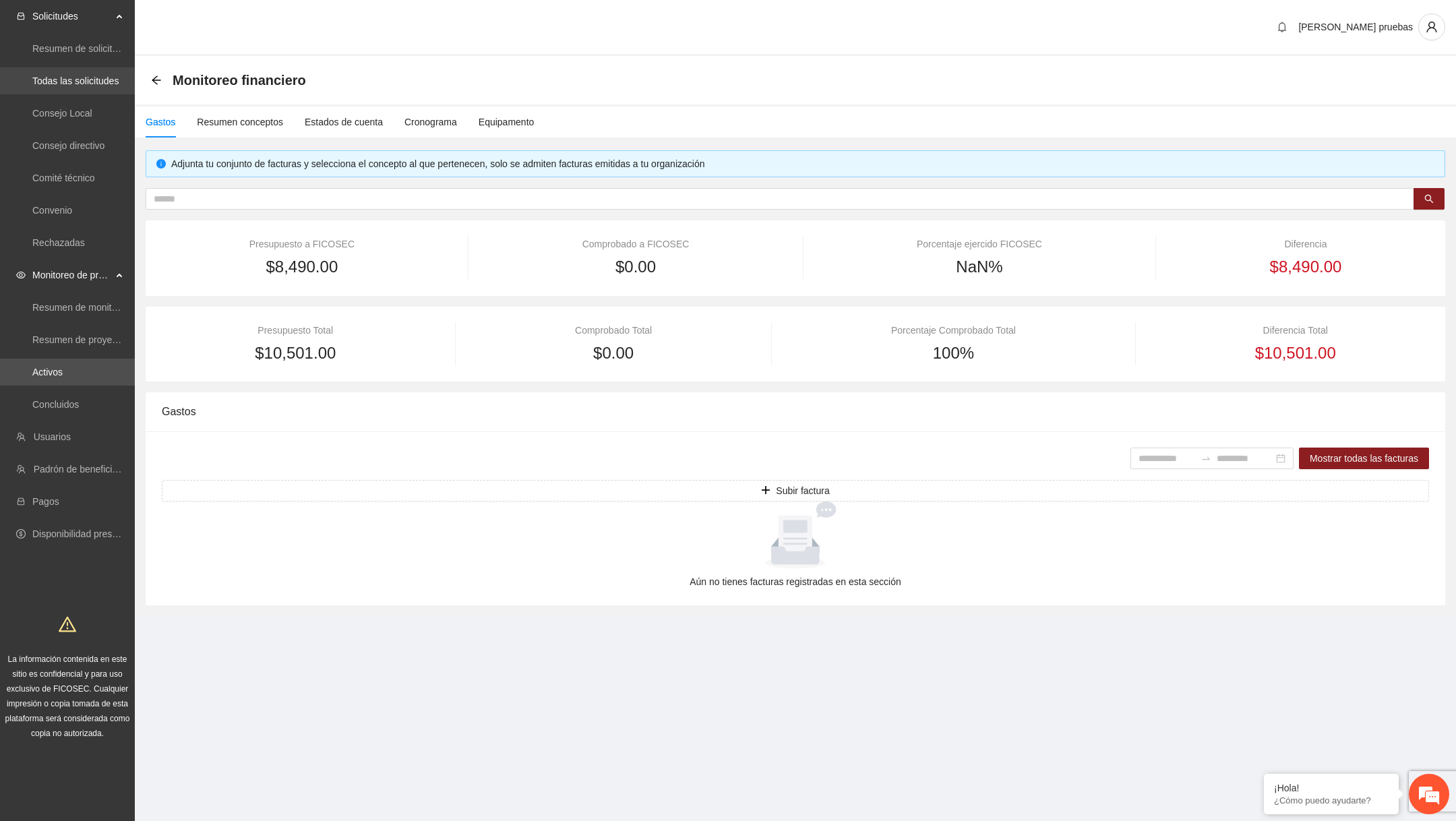
click at [84, 81] on link "Todas las solicitudes" at bounding box center [75, 80] width 86 height 11
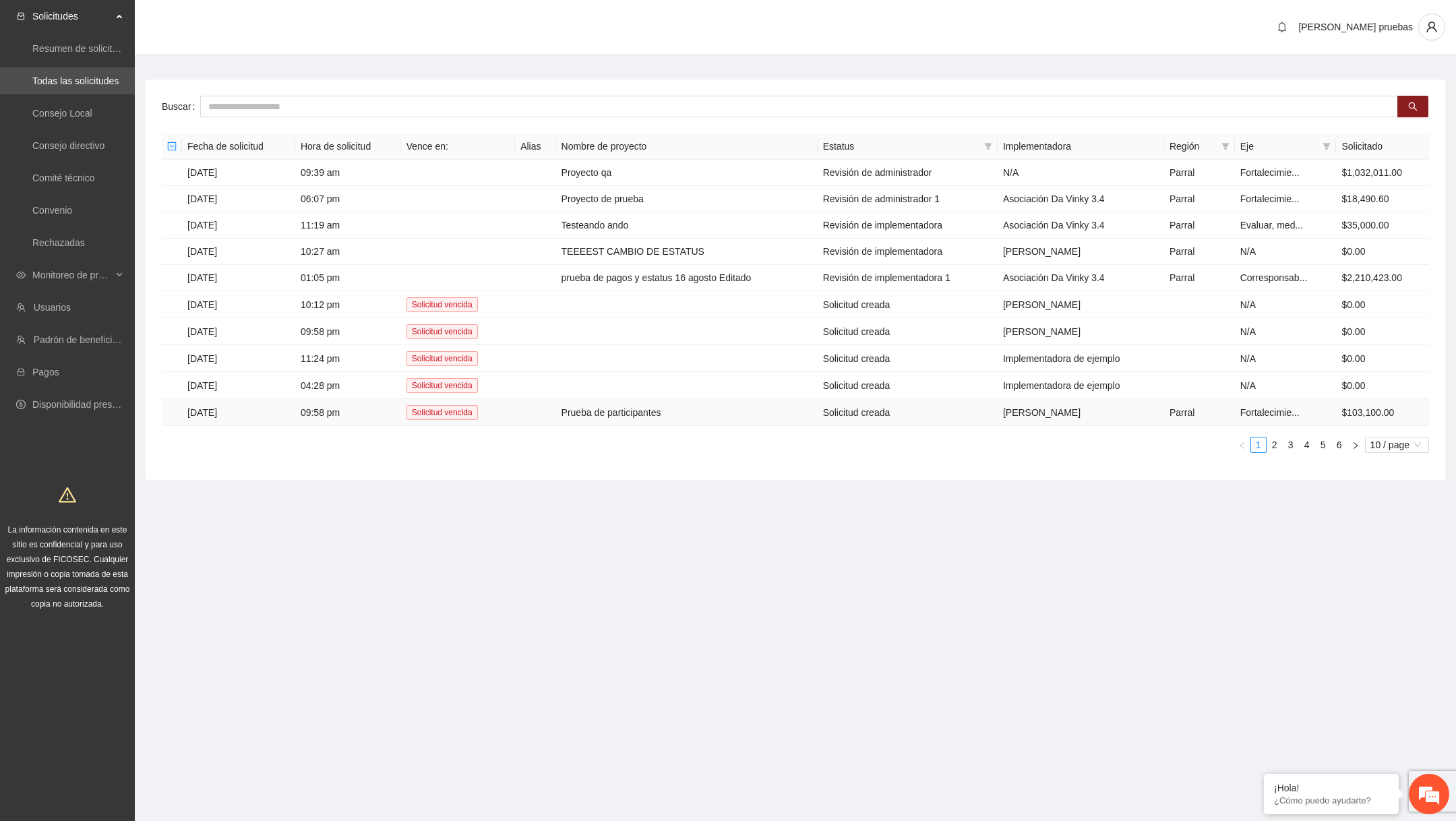
click at [561, 405] on td "Prueba de participantes" at bounding box center [686, 412] width 261 height 27
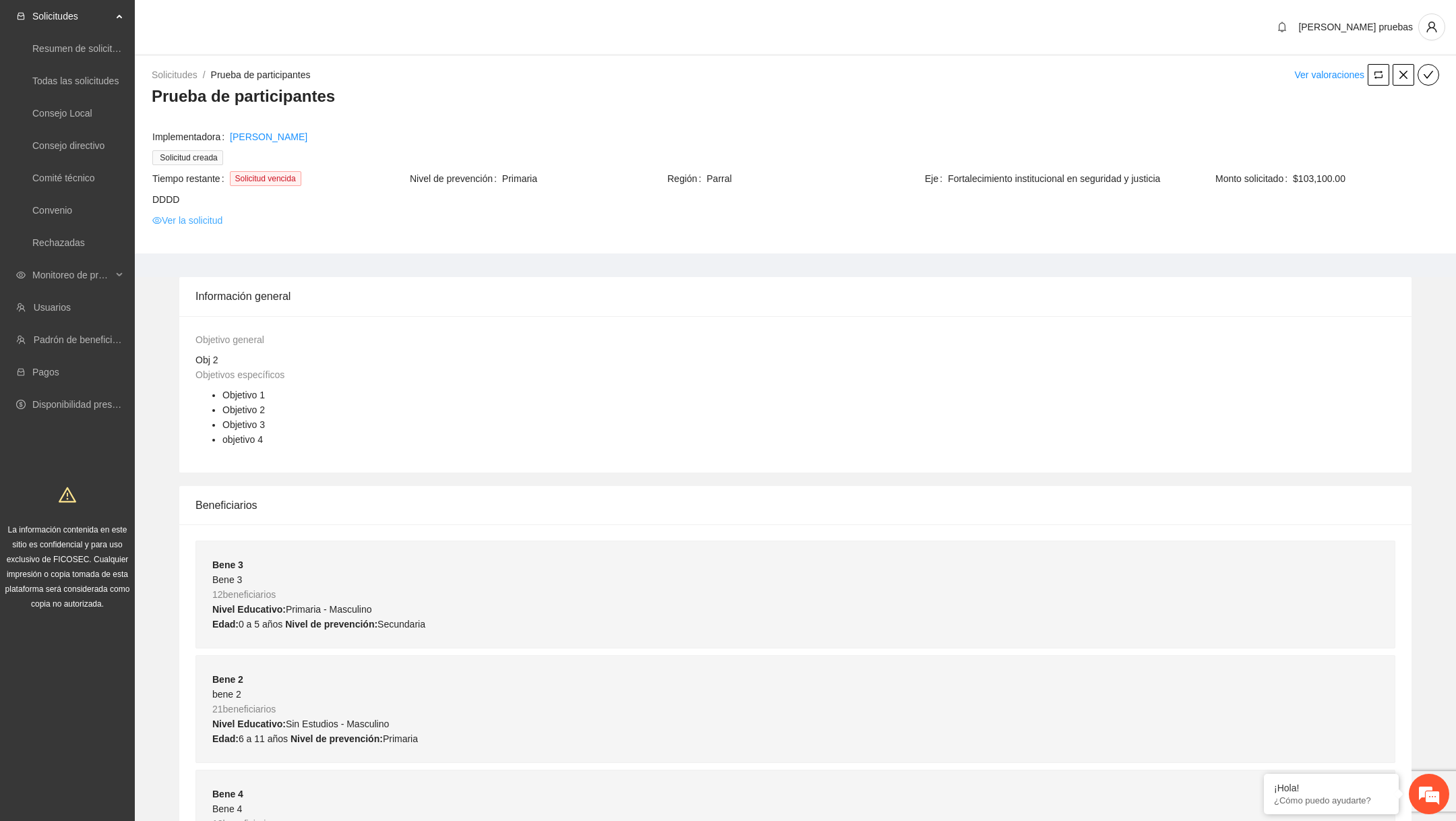
click at [218, 217] on link "Ver la solicitud" at bounding box center [188, 219] width 70 height 15
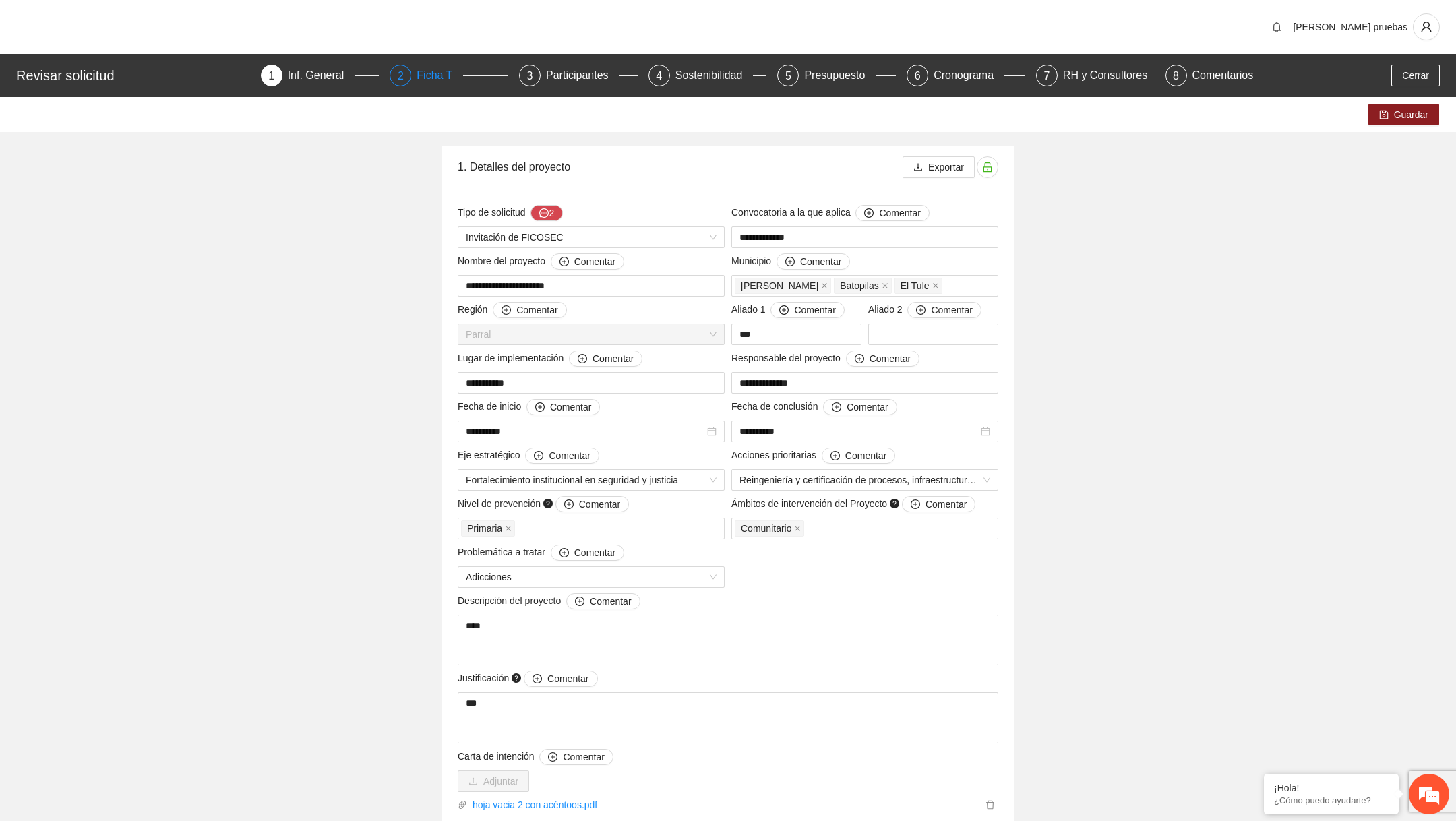
click at [438, 76] on div "Ficha T" at bounding box center [439, 75] width 46 height 22
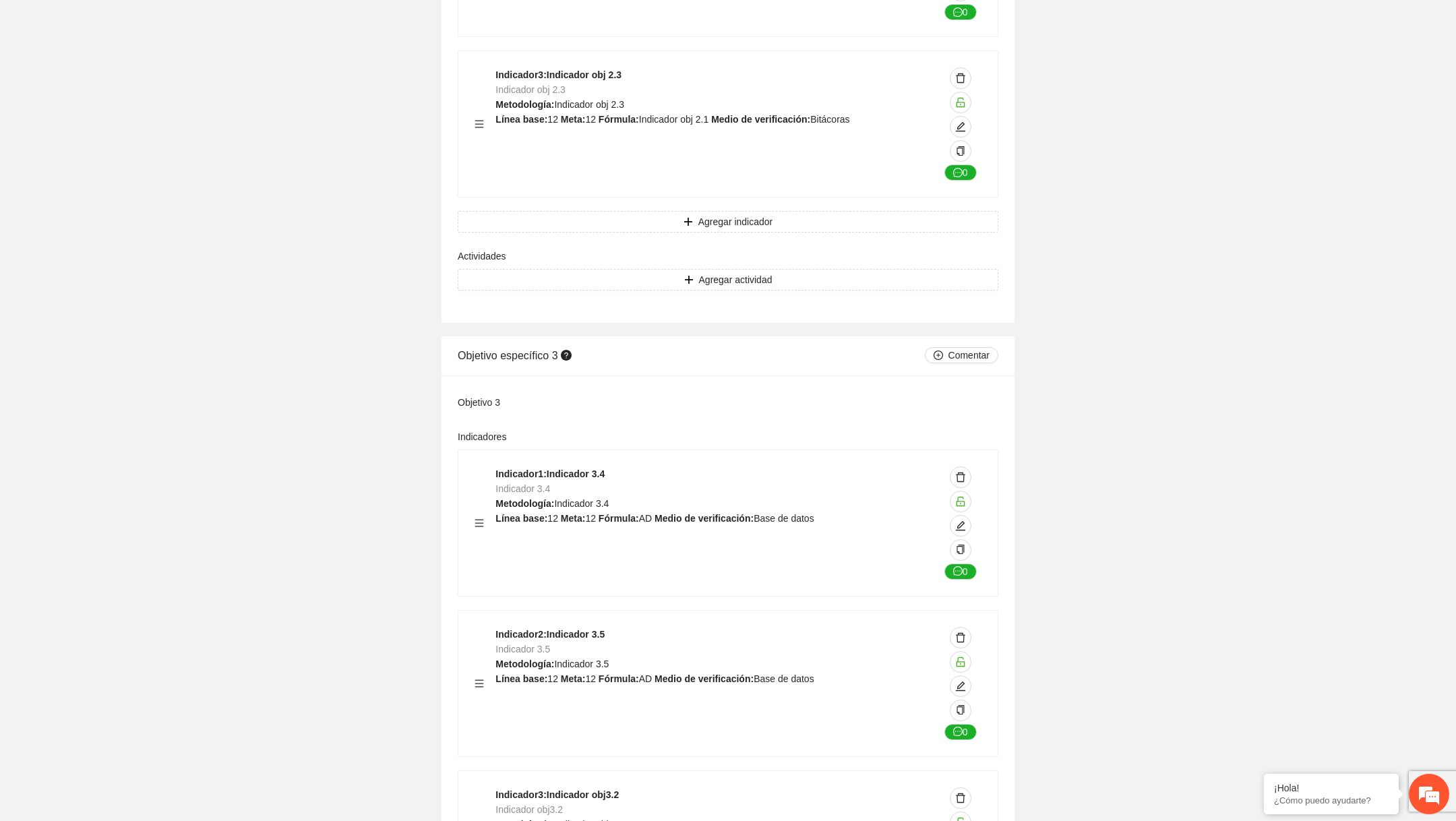
scroll to position [3223, 0]
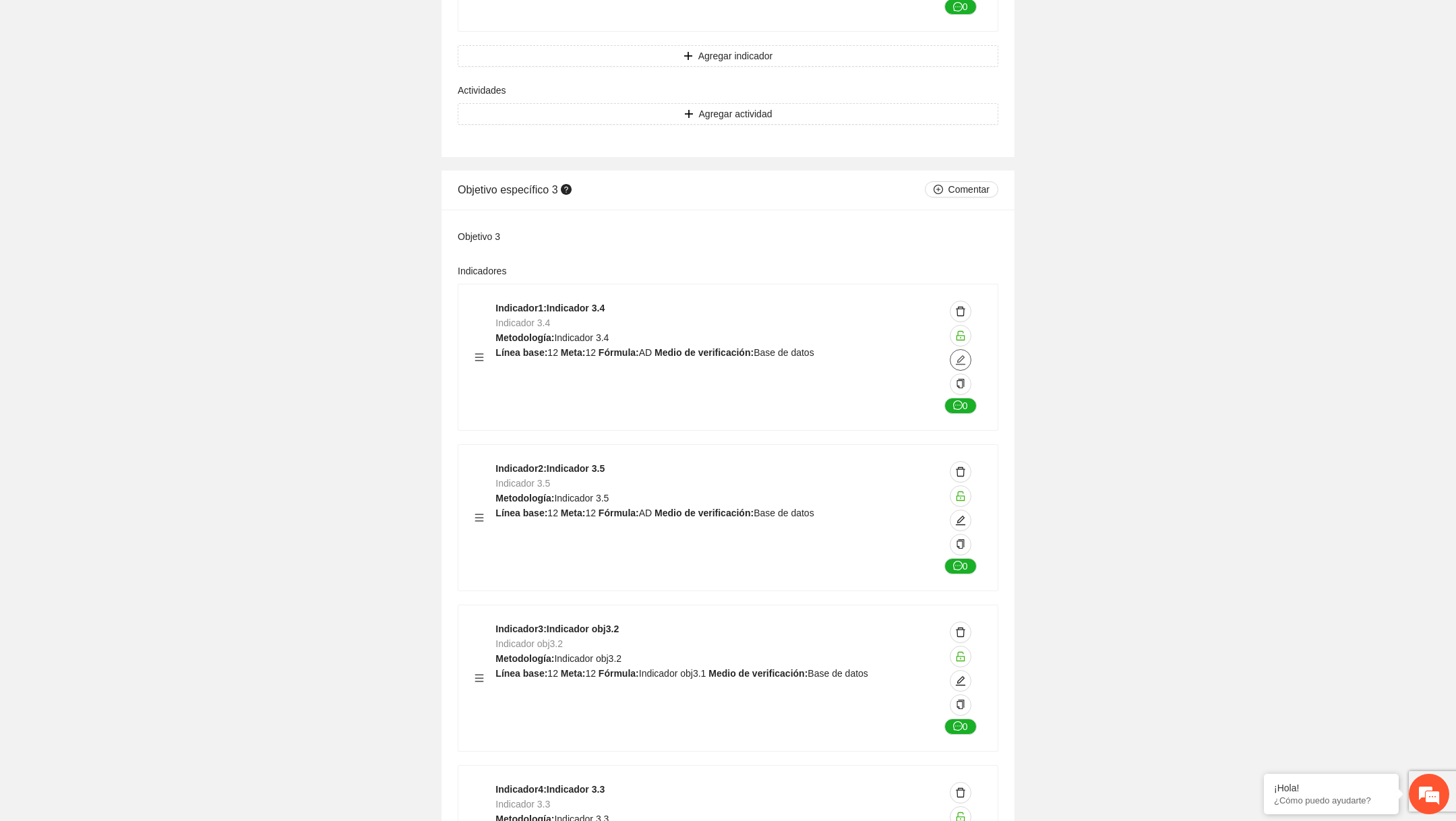
type textarea "**"
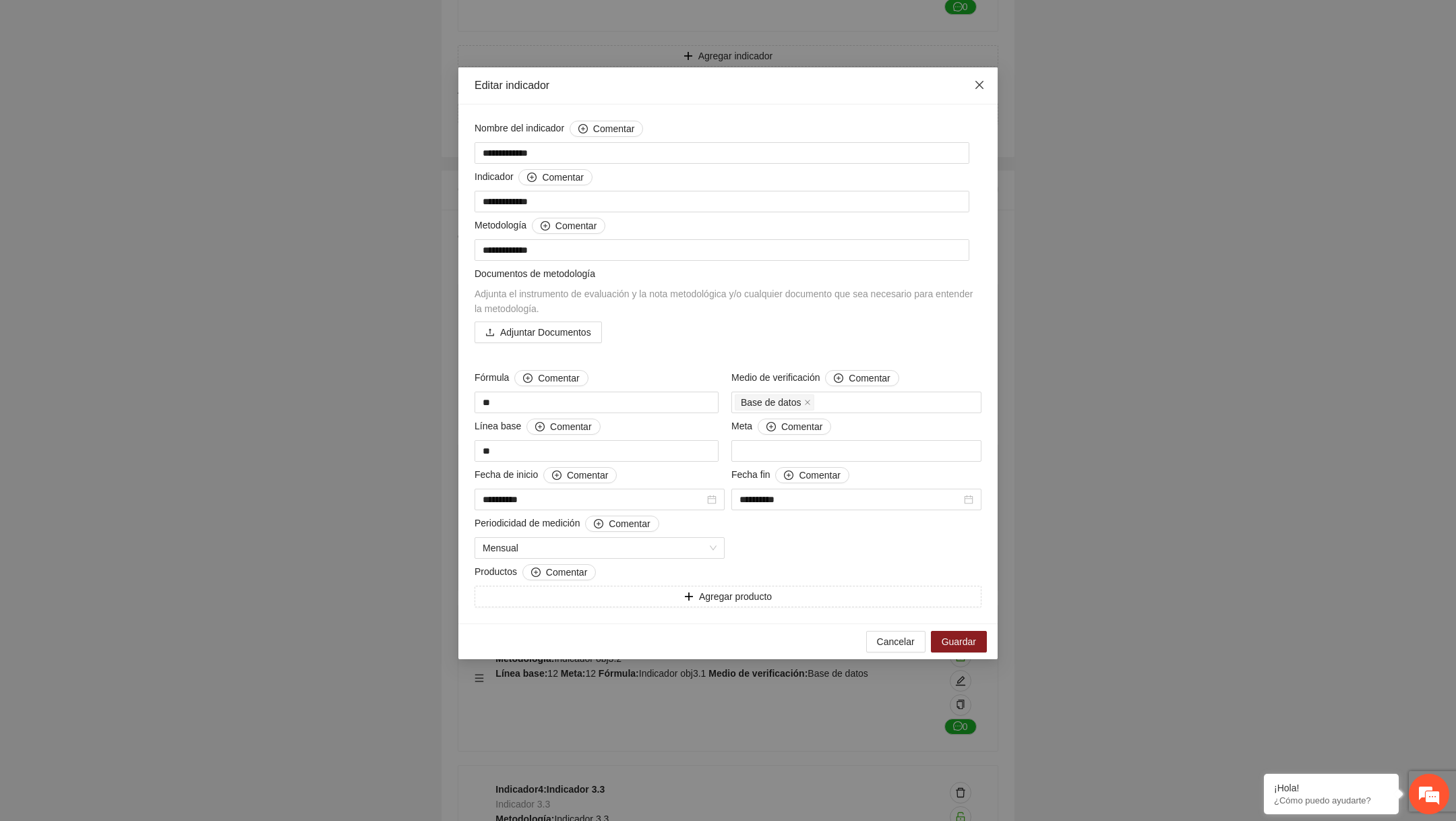
click at [983, 83] on icon "close" at bounding box center [978, 84] width 11 height 11
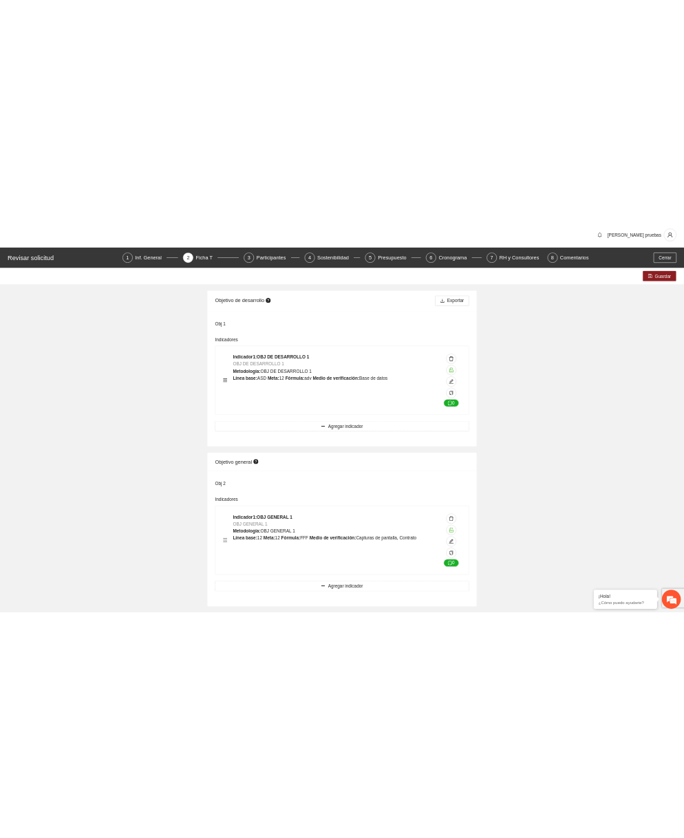
scroll to position [0, 0]
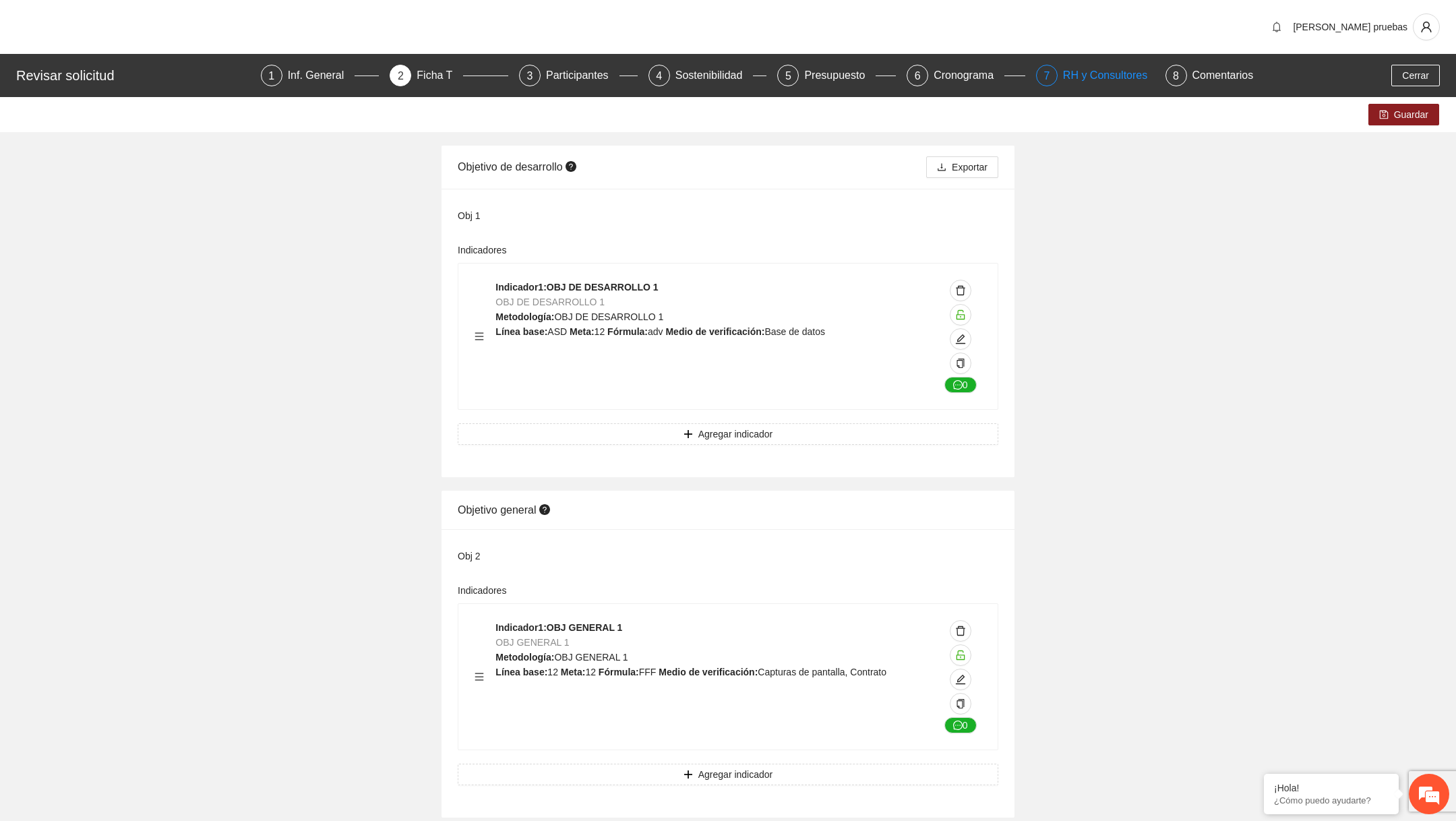
click at [1090, 69] on div "RH y Consultores" at bounding box center [1109, 75] width 95 height 22
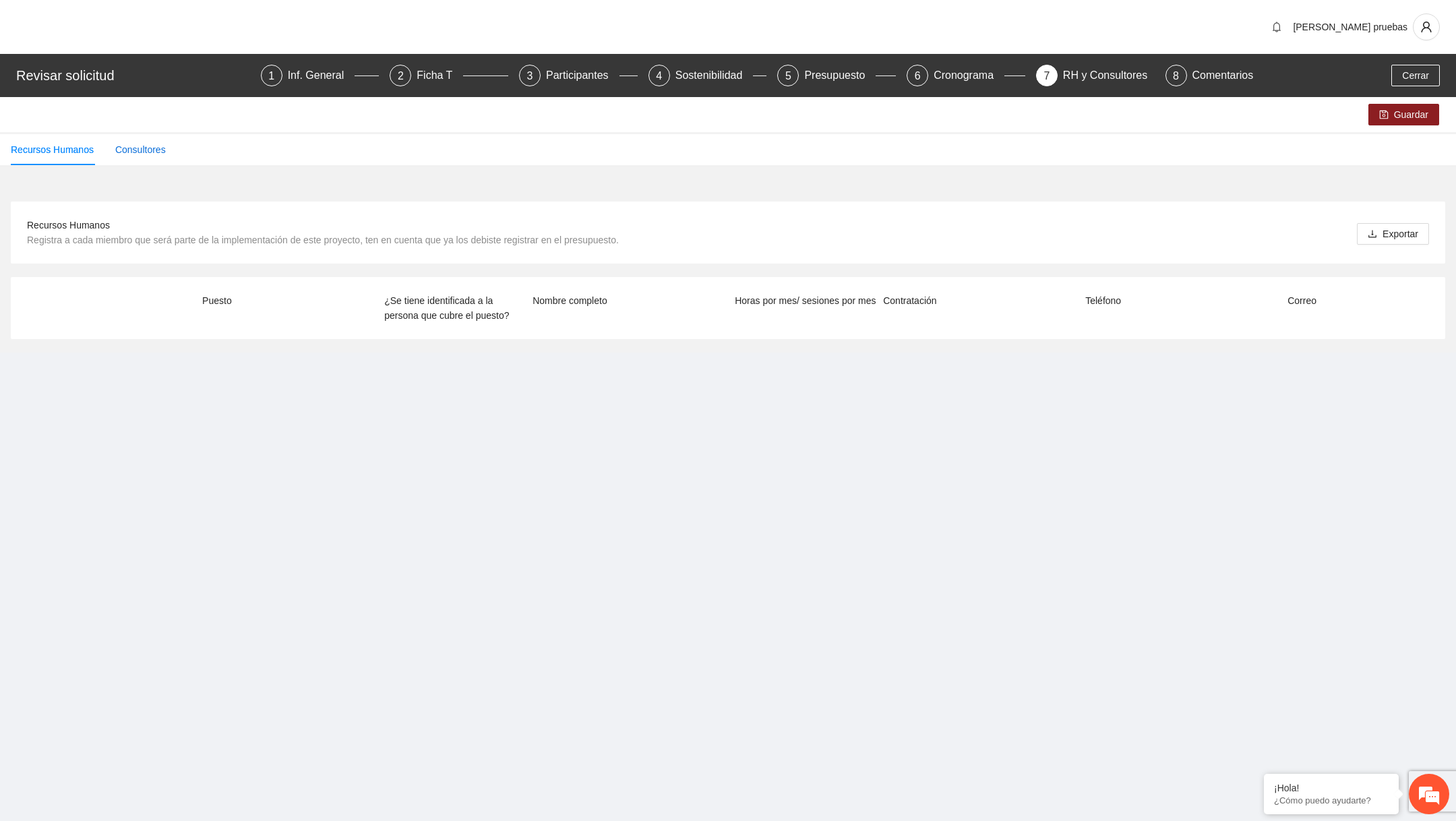
click at [147, 150] on div "Consultores" at bounding box center [141, 149] width 51 height 15
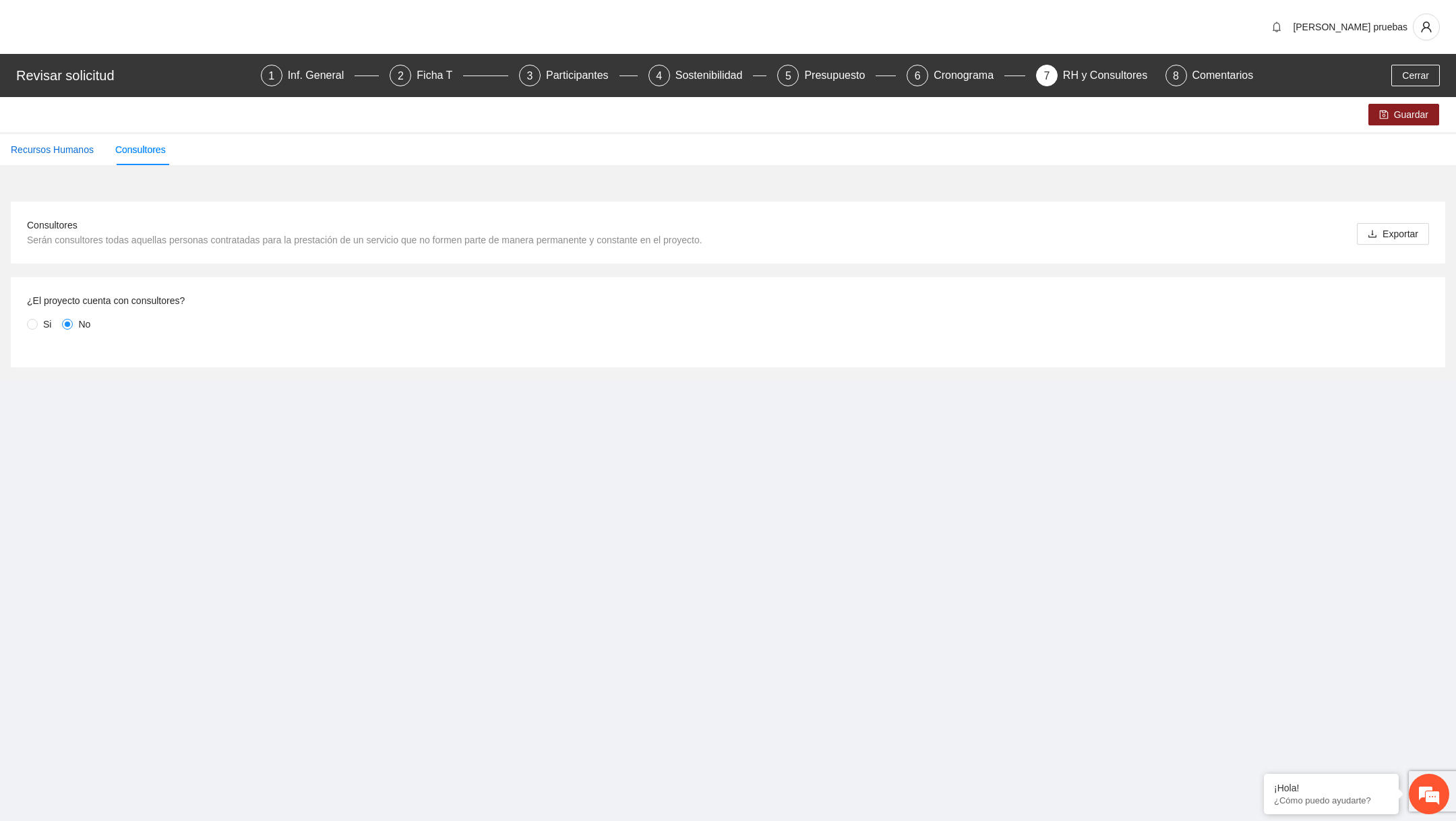
click at [79, 150] on div "Recursos Humanos" at bounding box center [52, 149] width 83 height 15
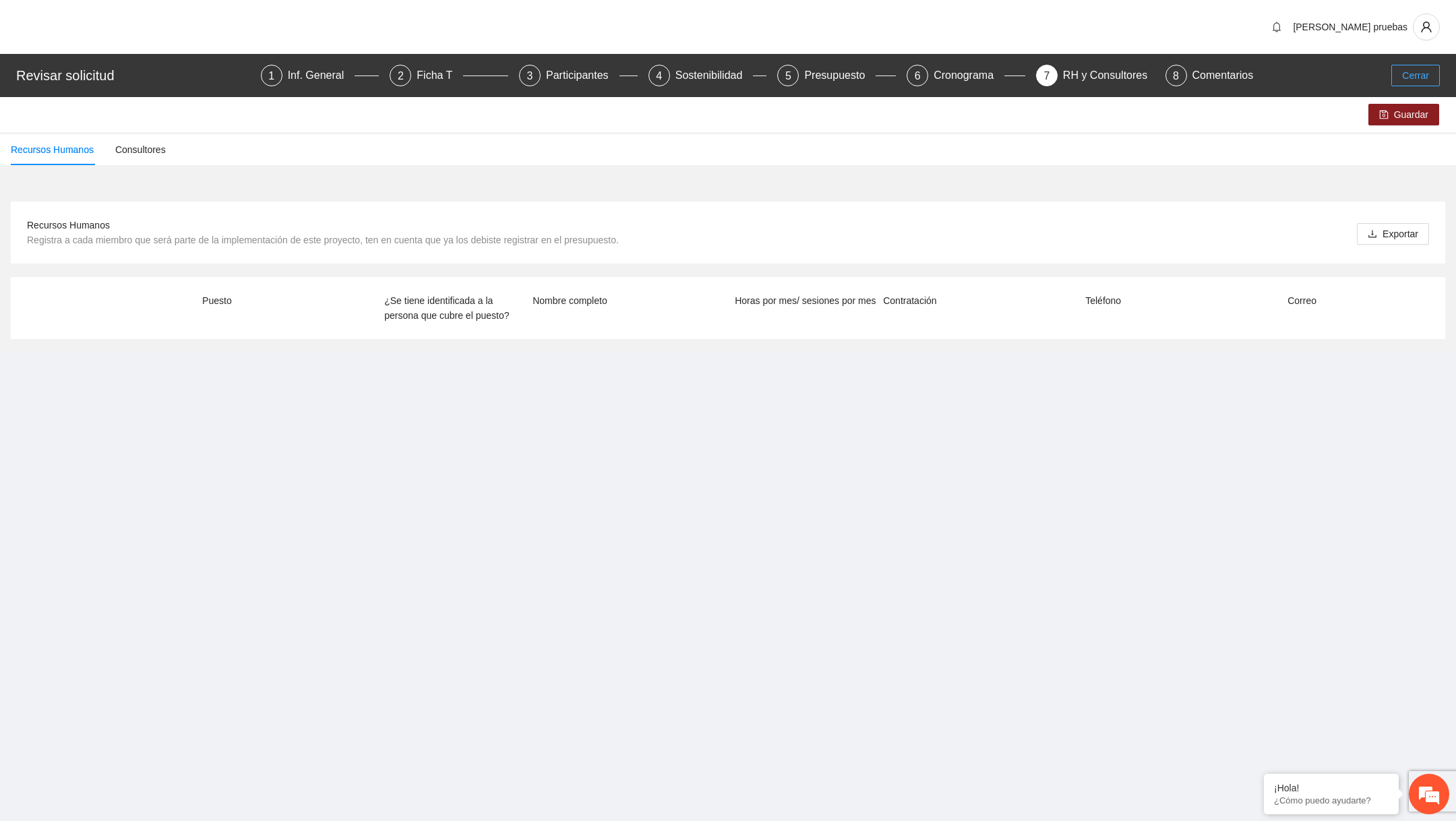
click at [1426, 71] on span "Cerrar" at bounding box center [1416, 75] width 27 height 15
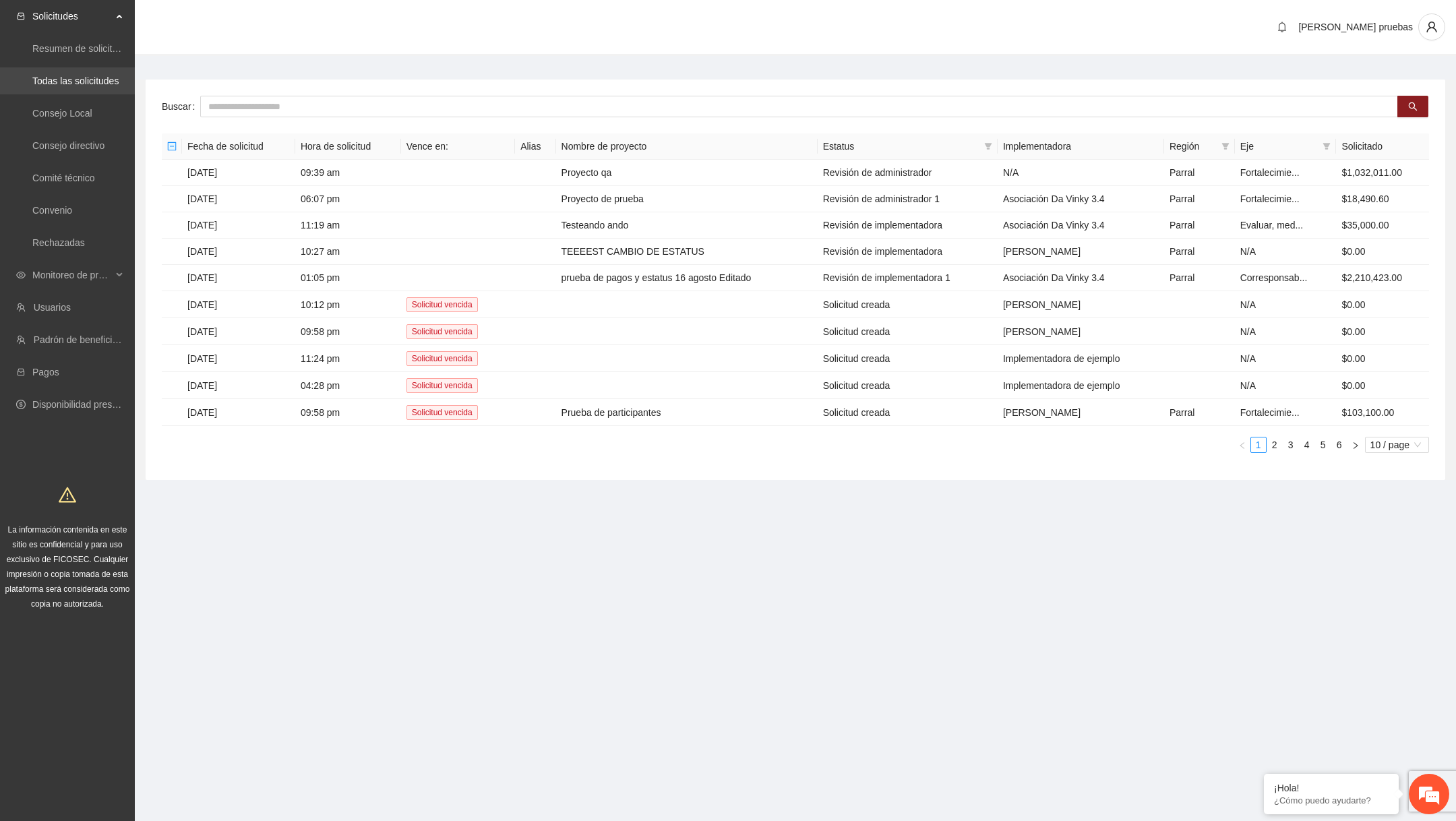
click at [112, 80] on link "Todas las solicitudes" at bounding box center [75, 80] width 86 height 11
click at [698, 178] on td "Proyecto qa" at bounding box center [686, 172] width 261 height 26
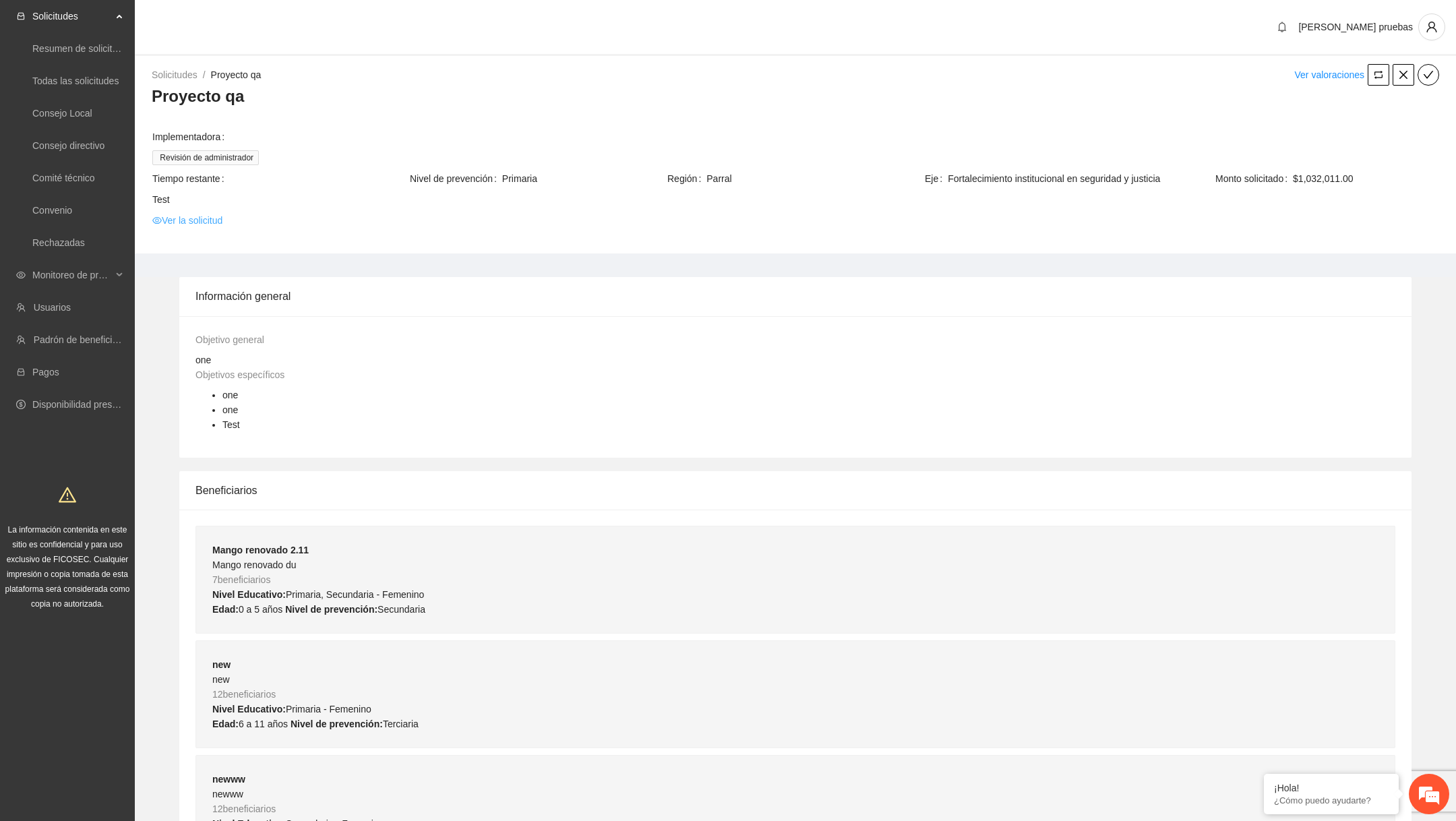
click at [219, 220] on link "Ver la solicitud" at bounding box center [188, 219] width 70 height 15
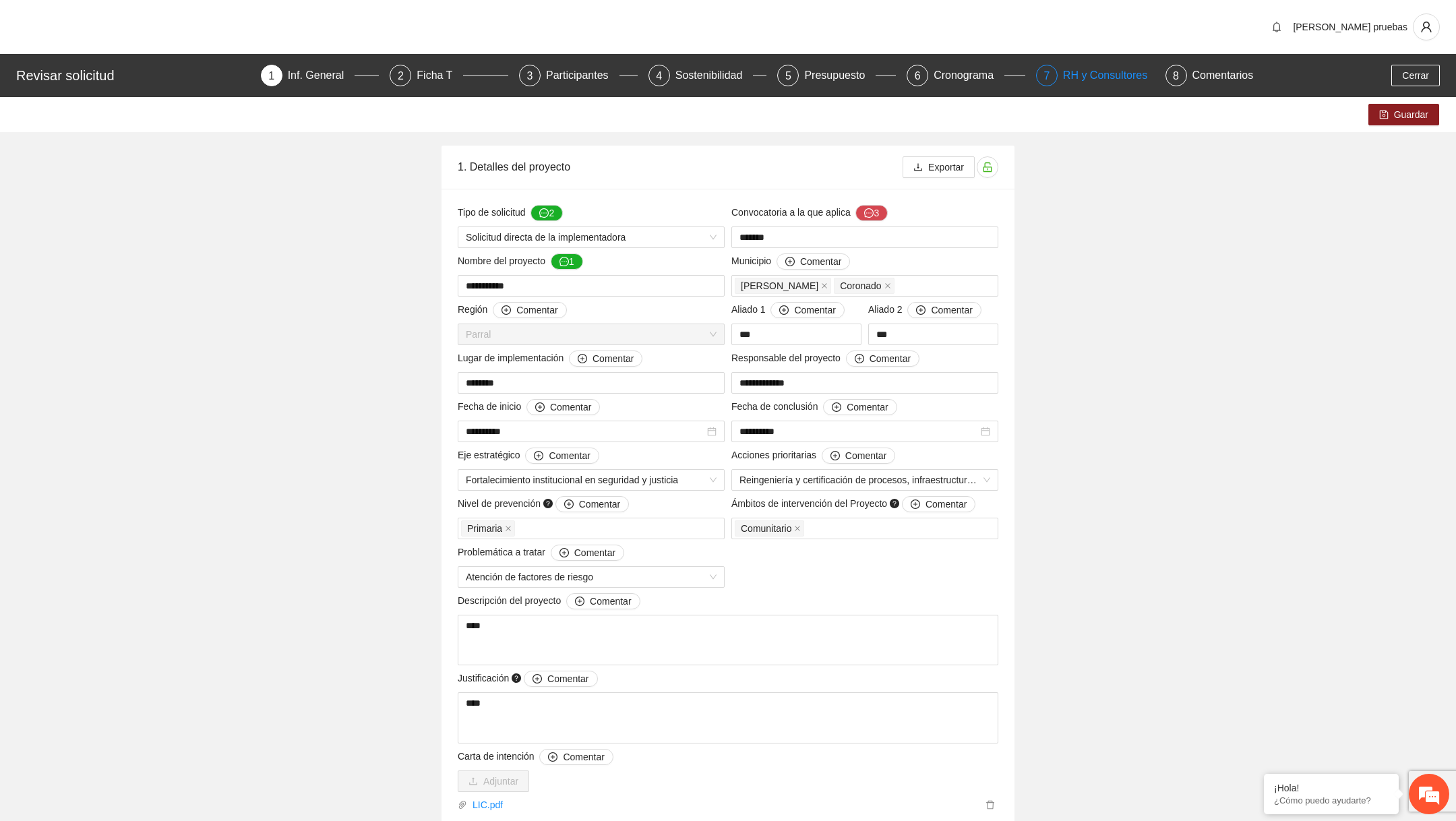
click at [1084, 76] on div "RH y Consultores" at bounding box center [1109, 75] width 95 height 22
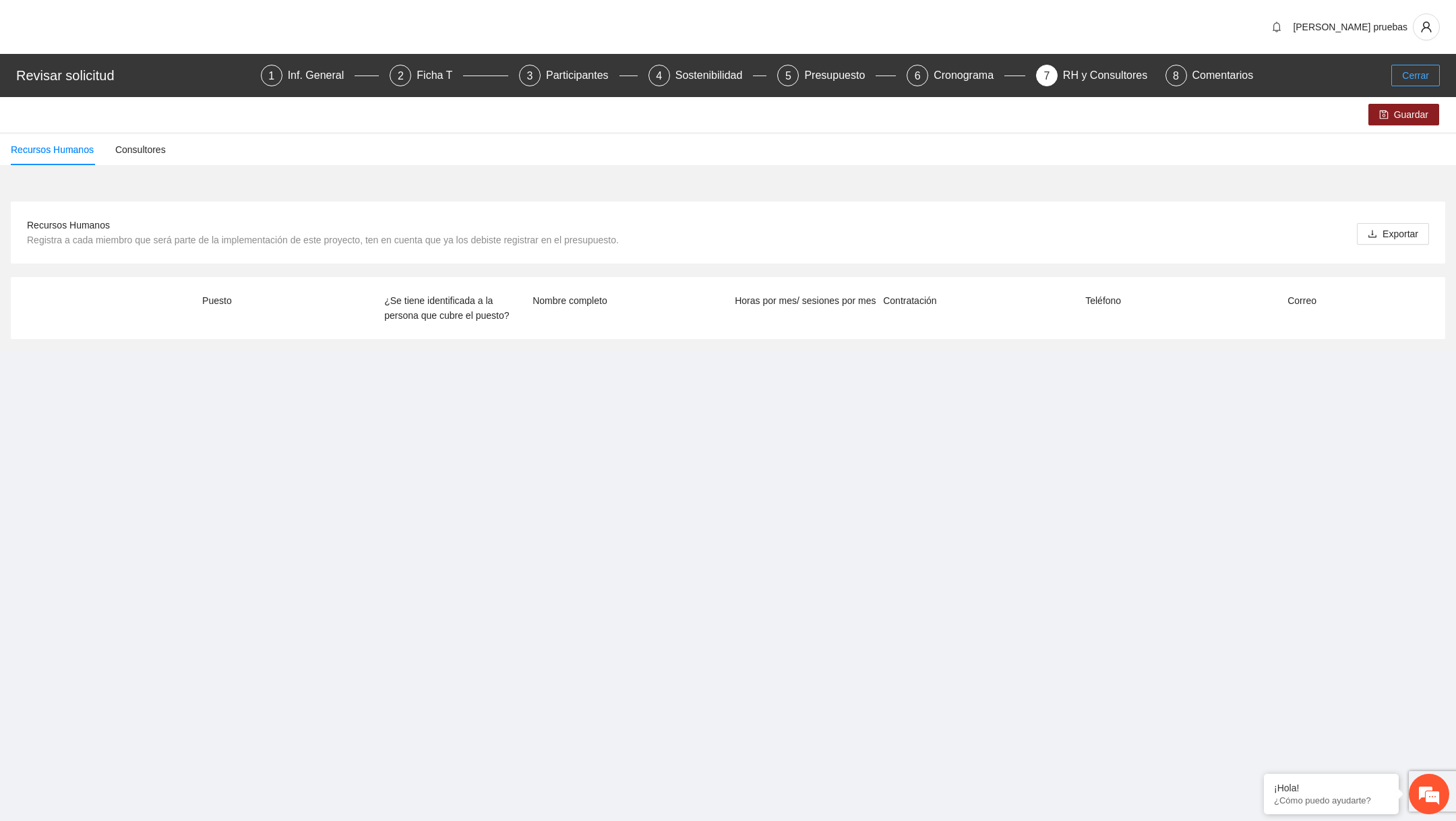
click at [1399, 76] on button "Cerrar" at bounding box center [1416, 75] width 49 height 22
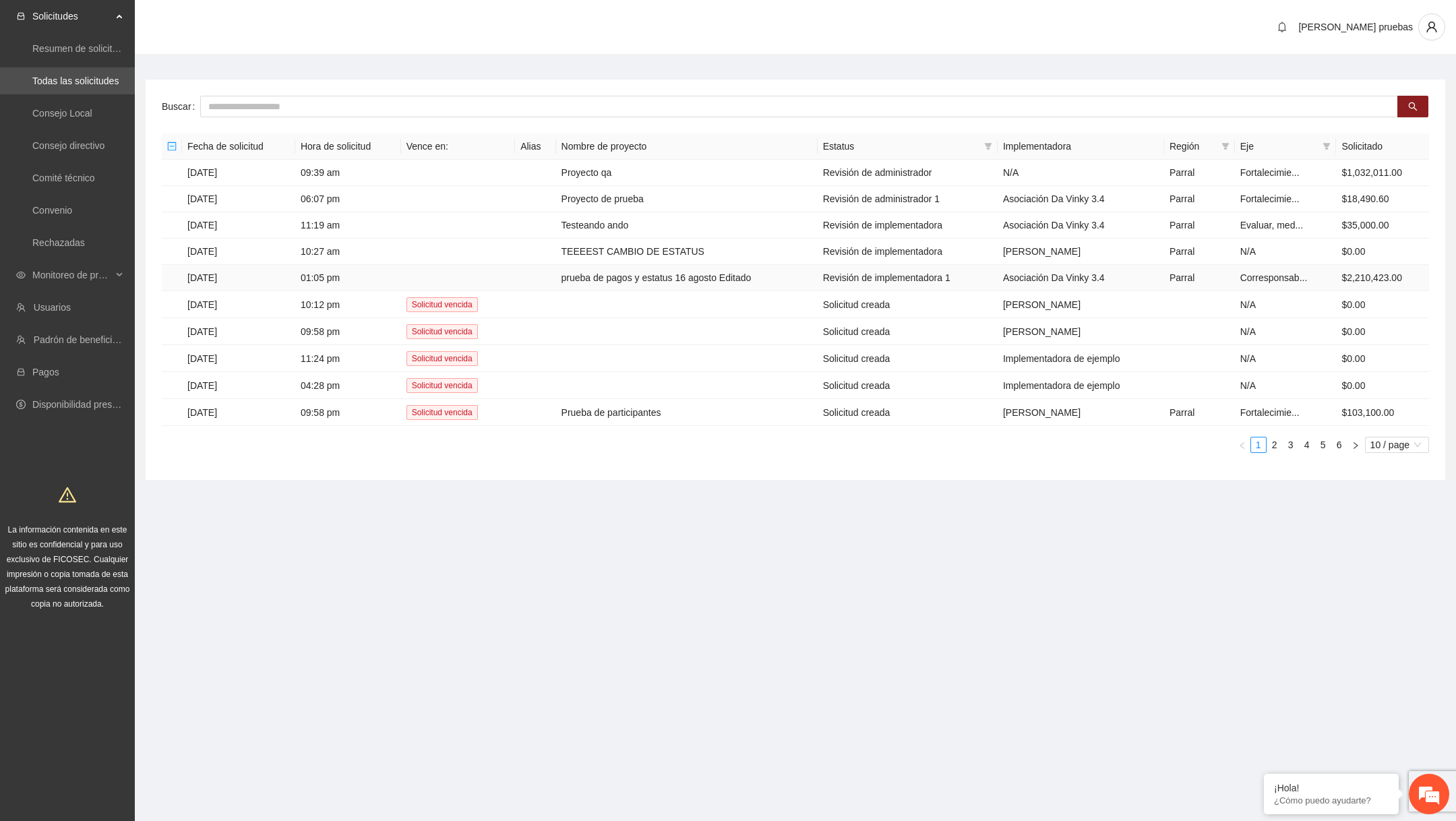
click at [630, 279] on td "prueba de pagos y estatus 16 agosto Editado" at bounding box center [686, 277] width 261 height 26
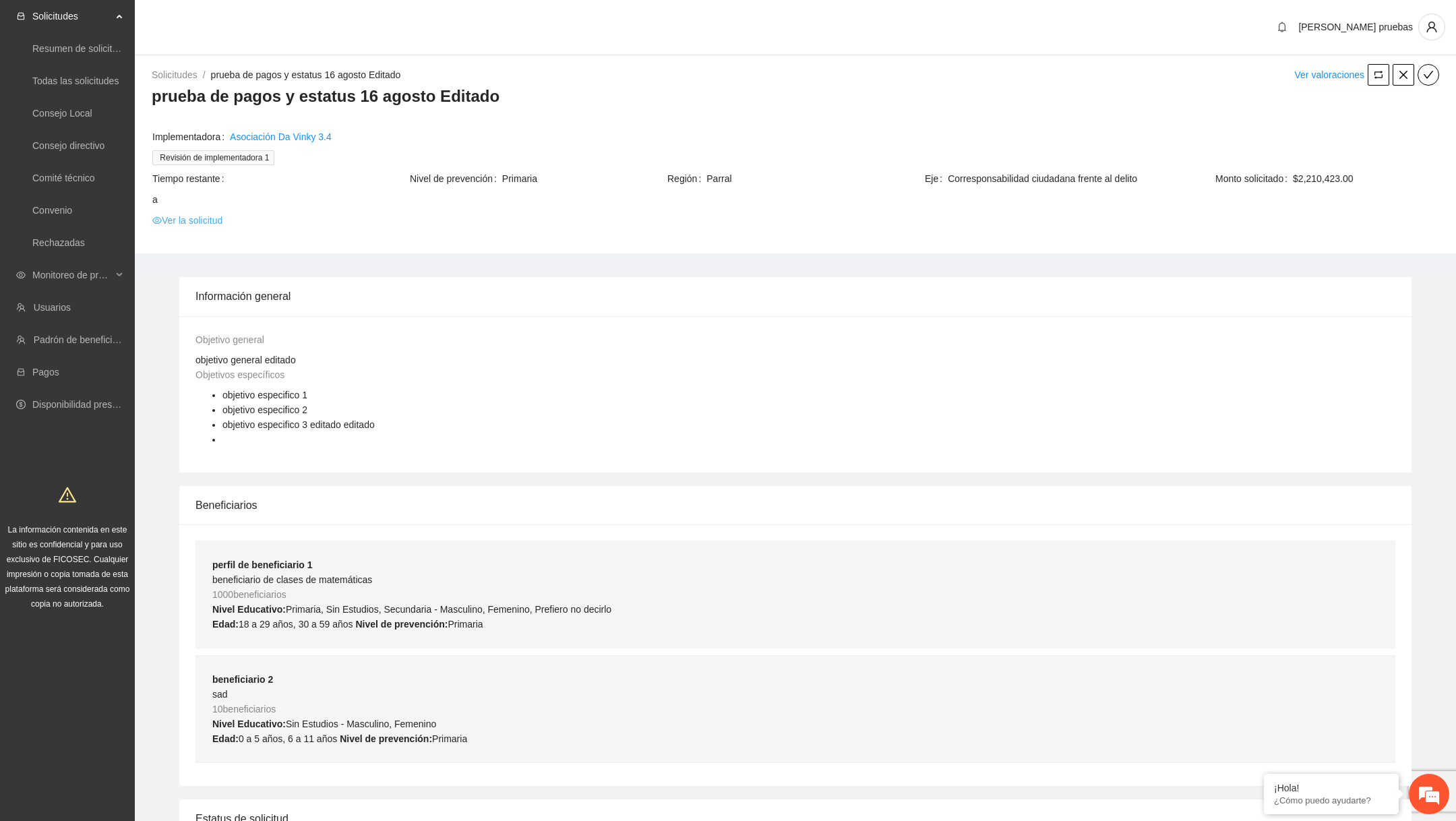
click at [207, 226] on link "Ver la solicitud" at bounding box center [188, 219] width 70 height 15
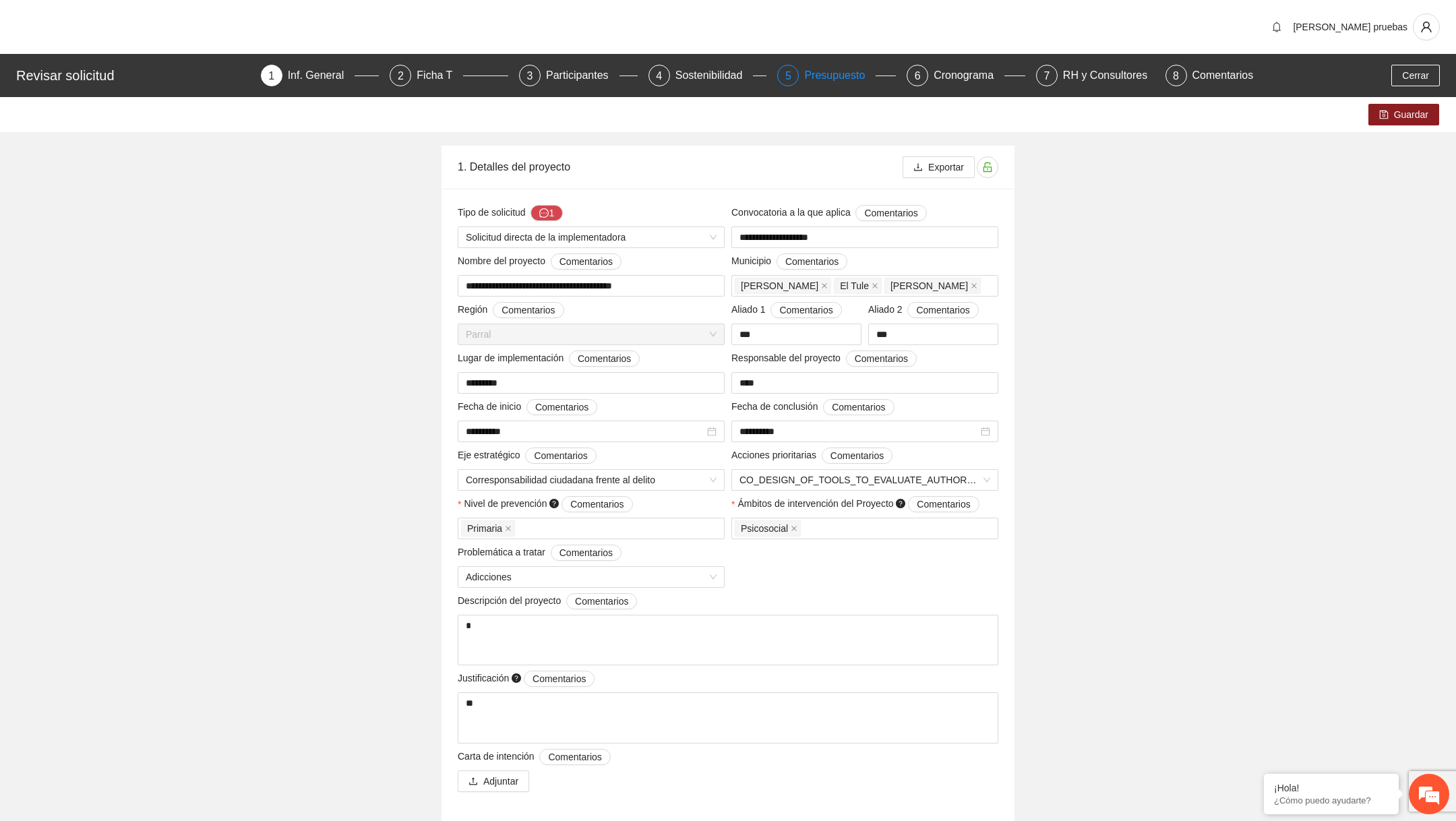
click at [815, 74] on div "Presupuesto" at bounding box center [839, 75] width 71 height 22
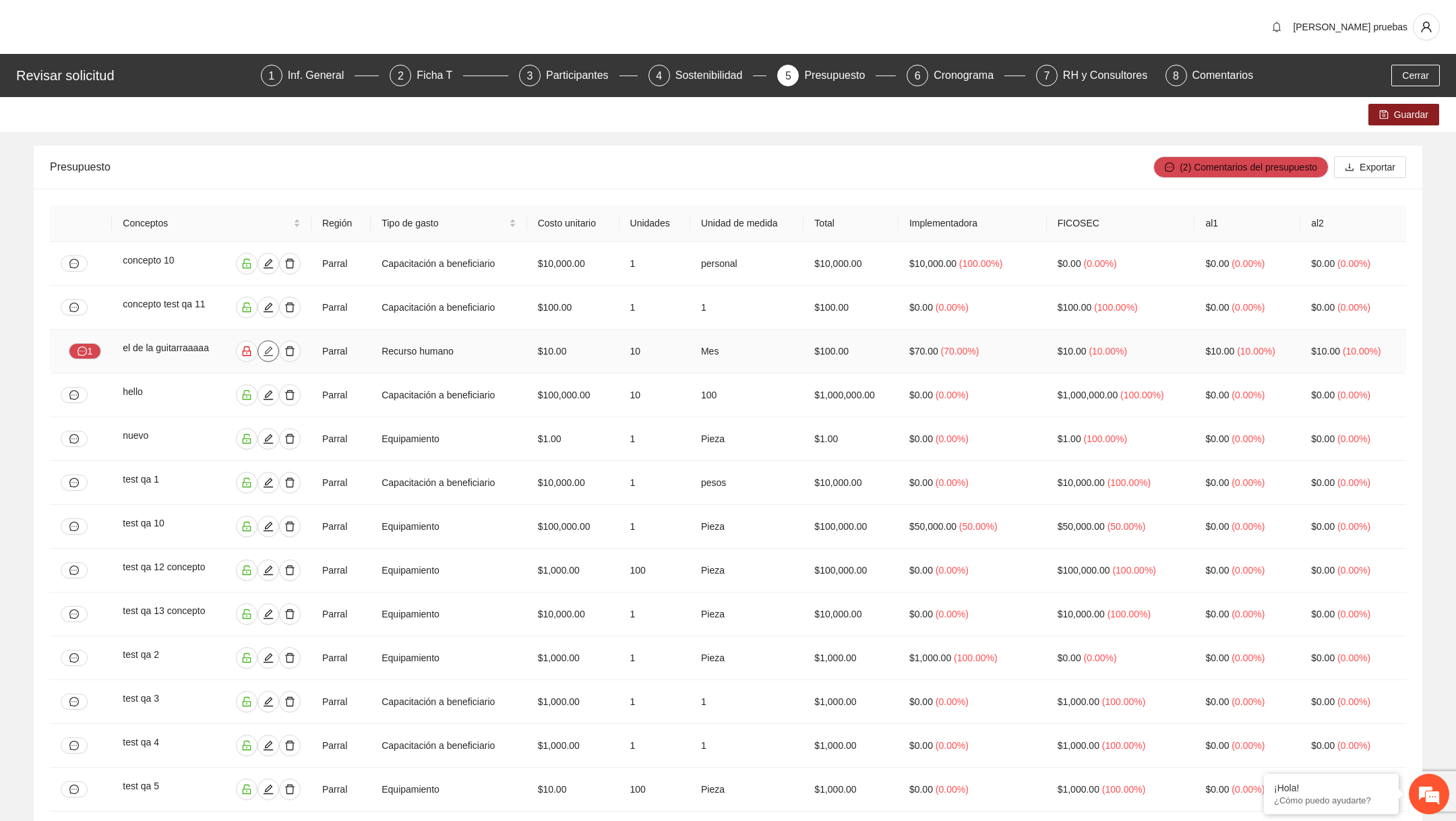
click at [262, 350] on icon "edit" at bounding box center [267, 351] width 11 height 11
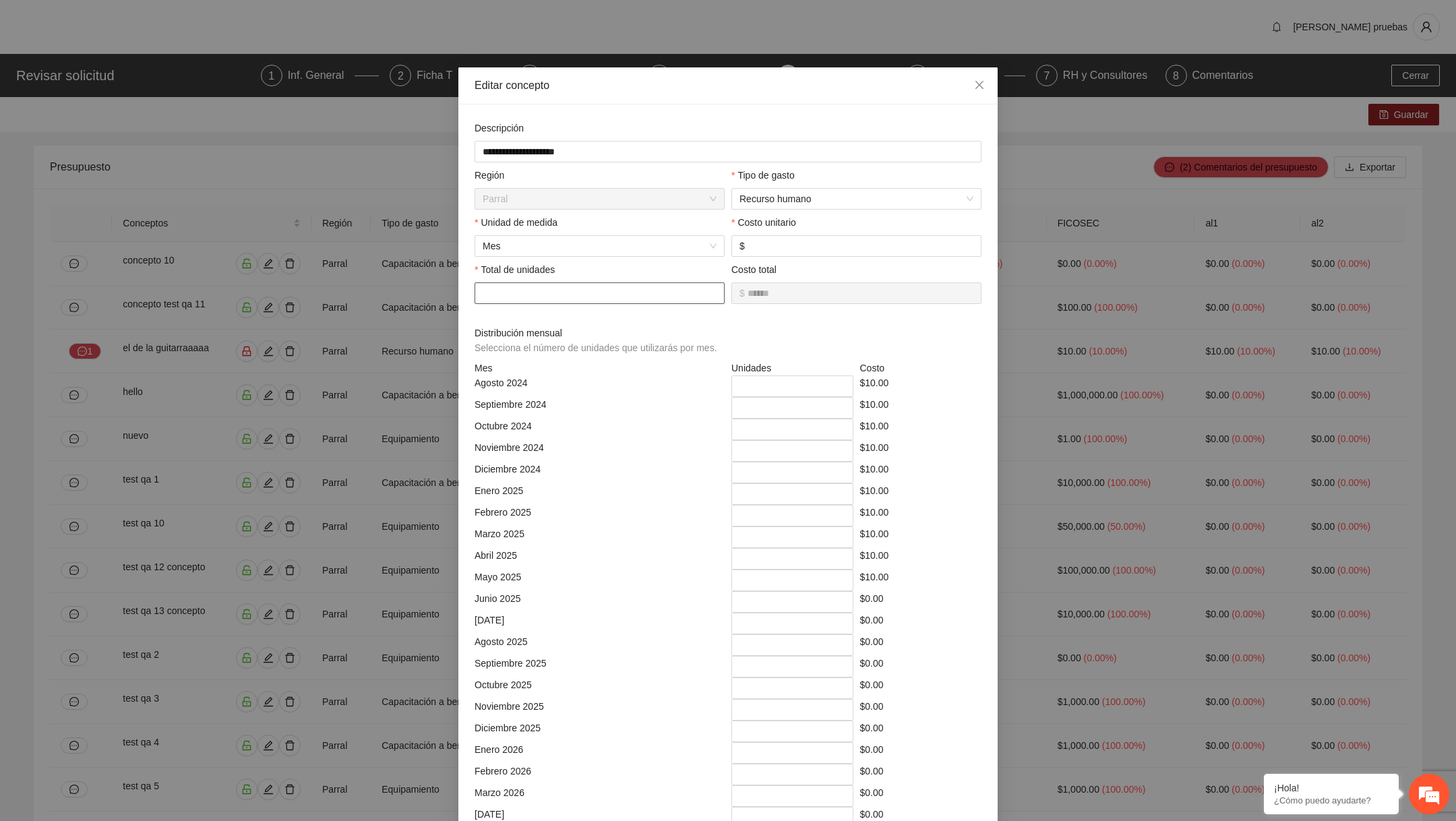
click at [579, 291] on input "**" at bounding box center [599, 293] width 250 height 22
click at [614, 257] on span "Mes" at bounding box center [599, 246] width 234 height 21
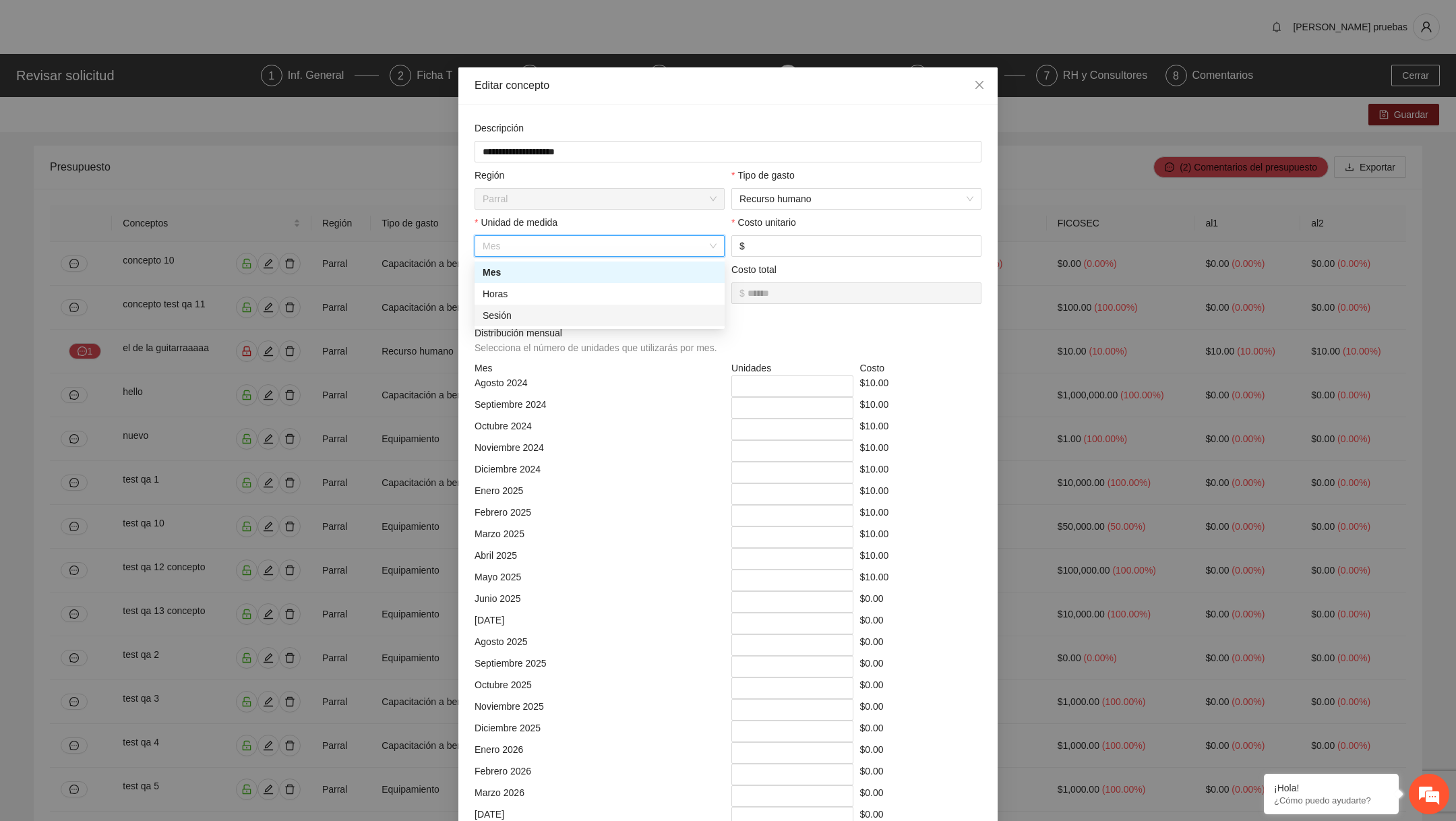
click at [574, 314] on div "Sesión" at bounding box center [599, 315] width 234 height 15
click at [597, 250] on span "Sesión" at bounding box center [599, 246] width 234 height 21
click at [553, 275] on div "Mes" at bounding box center [599, 271] width 234 height 15
click at [638, 247] on span "Mes" at bounding box center [599, 246] width 234 height 21
click at [589, 314] on div "Sesión" at bounding box center [599, 315] width 234 height 15
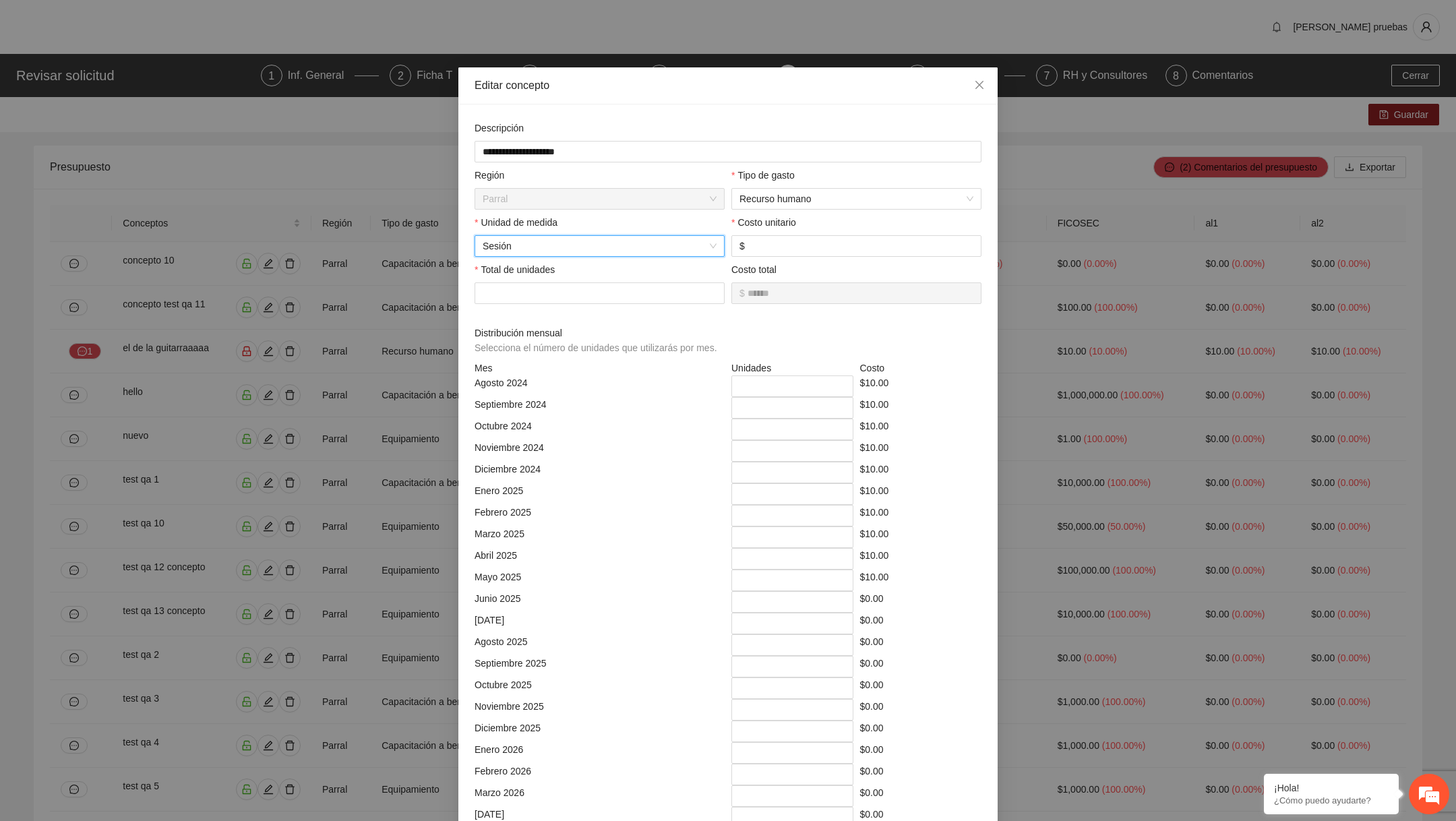
click at [593, 257] on span "Sesión" at bounding box center [599, 246] width 234 height 21
click at [563, 281] on div "Mes" at bounding box center [599, 272] width 250 height 22
click at [619, 223] on div "Unidad de medida" at bounding box center [599, 225] width 250 height 21
drag, startPoint x: 477, startPoint y: 270, endPoint x: 587, endPoint y: 283, distance: 110.8
click at [587, 283] on div "Total de unidades **" at bounding box center [599, 283] width 250 height 42
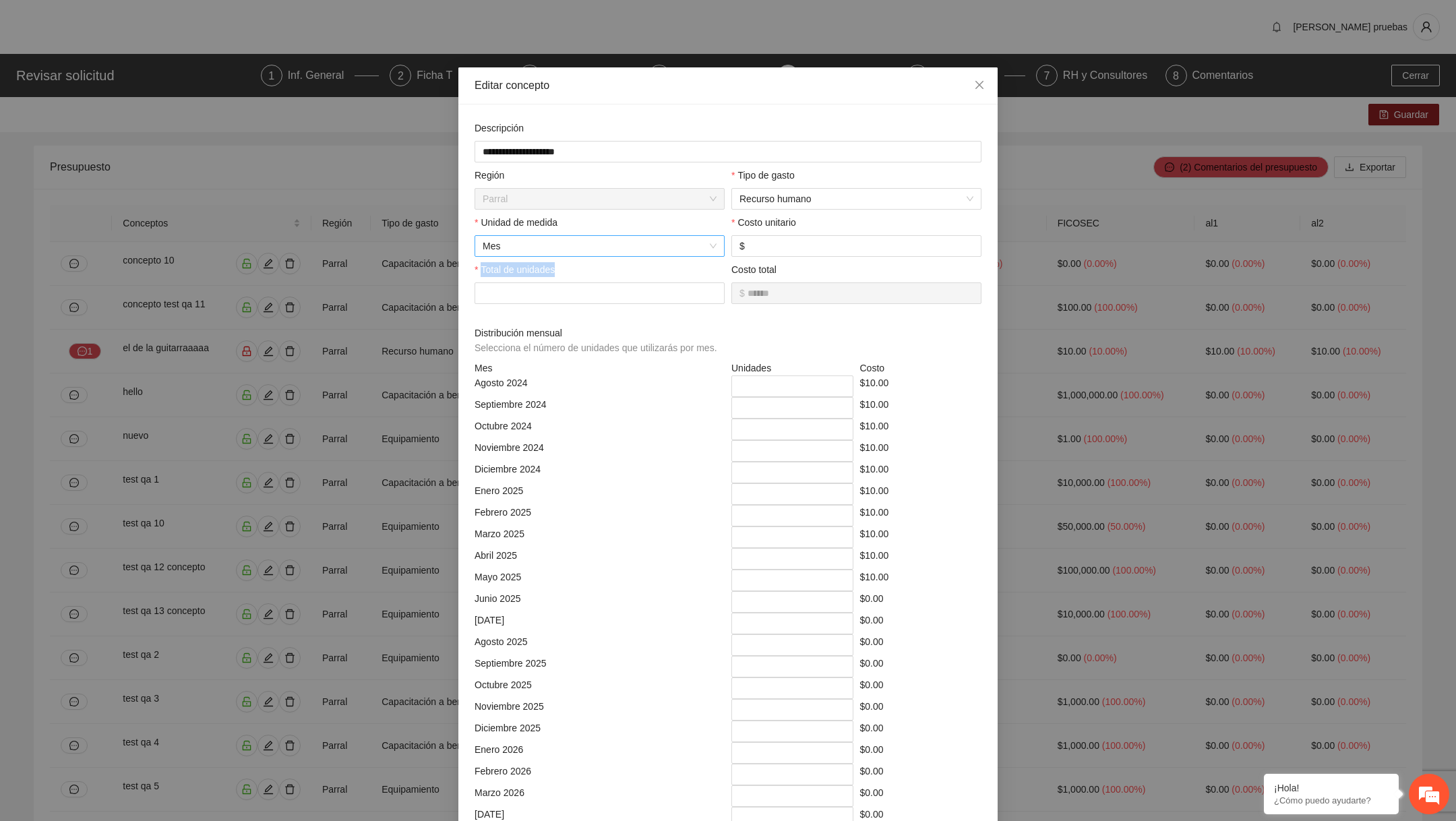
click at [604, 246] on span "Mes" at bounding box center [599, 246] width 234 height 21
click at [535, 275] on div "Mes" at bounding box center [599, 271] width 234 height 15
click at [603, 241] on span "Mes" at bounding box center [599, 246] width 234 height 21
click at [558, 316] on div "Sesión" at bounding box center [599, 315] width 234 height 15
click at [976, 85] on icon "close" at bounding box center [978, 84] width 11 height 11
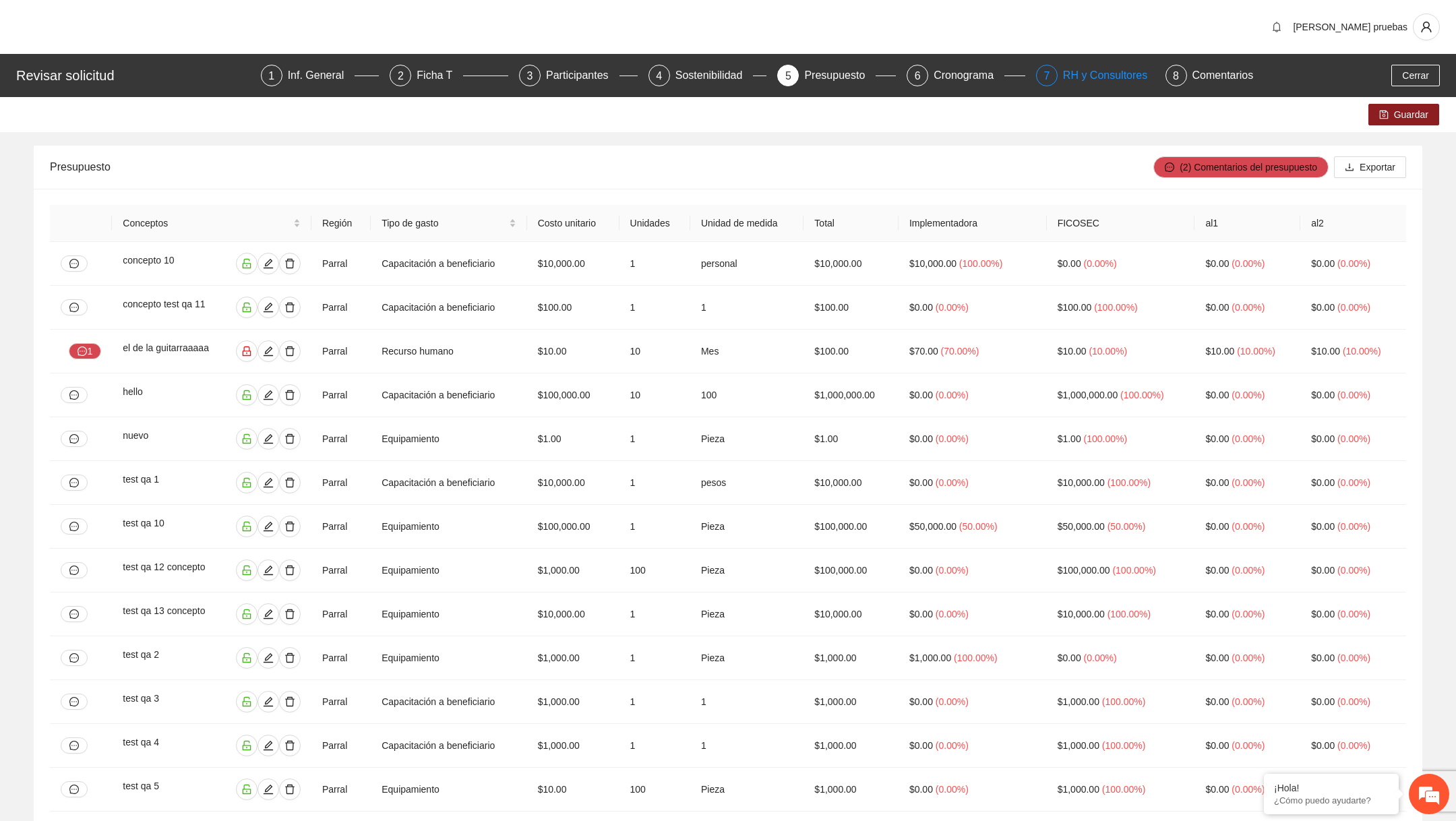
click at [1107, 76] on div "RH y Consultores" at bounding box center [1109, 75] width 95 height 22
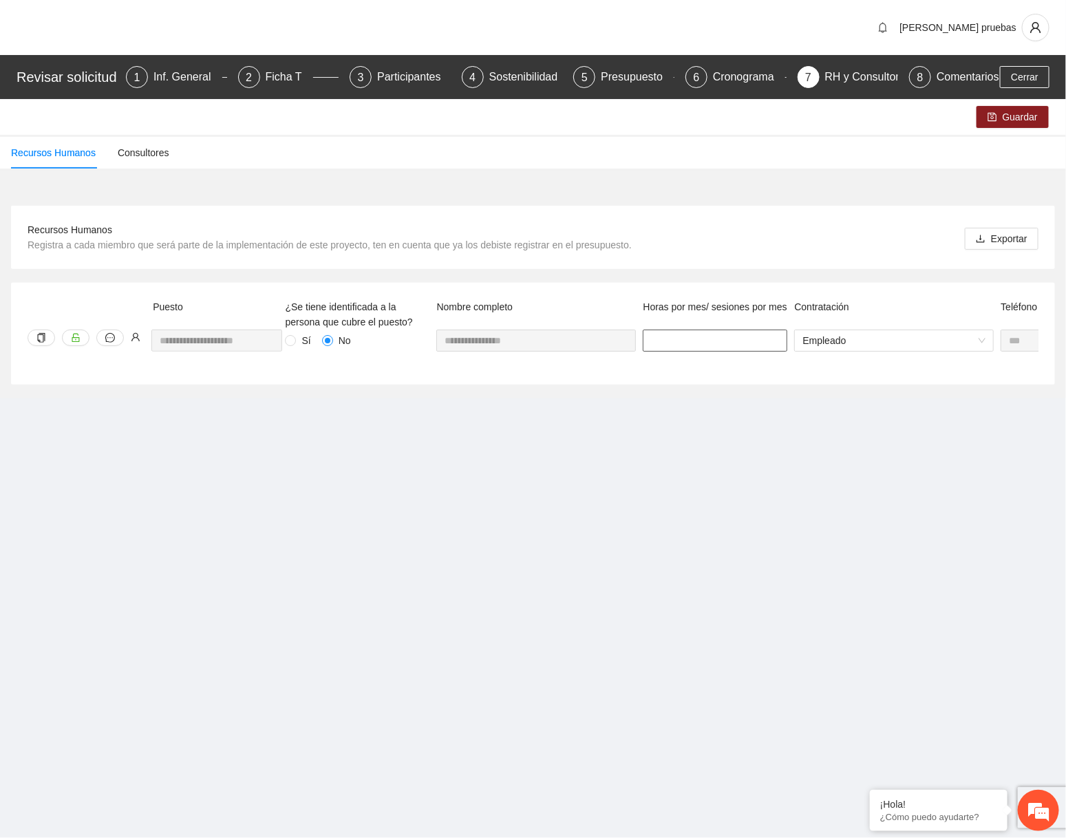
click at [672, 331] on input "*" at bounding box center [715, 341] width 145 height 22
type input "*"
click at [1032, 111] on span "Guardar" at bounding box center [1020, 116] width 35 height 15
